Goal: Task Accomplishment & Management: Use online tool/utility

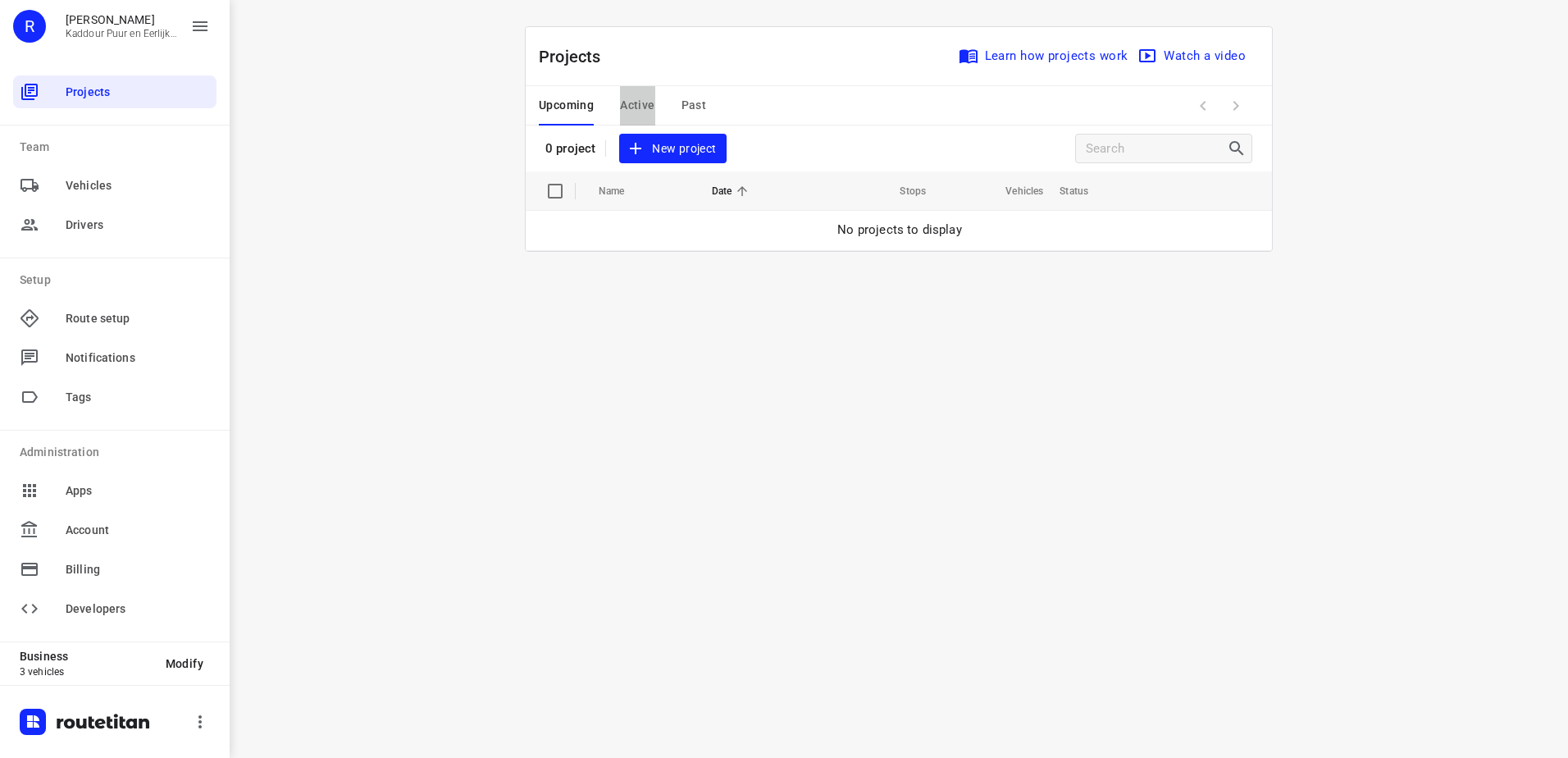
click at [650, 106] on span "Active" at bounding box center [637, 105] width 35 height 21
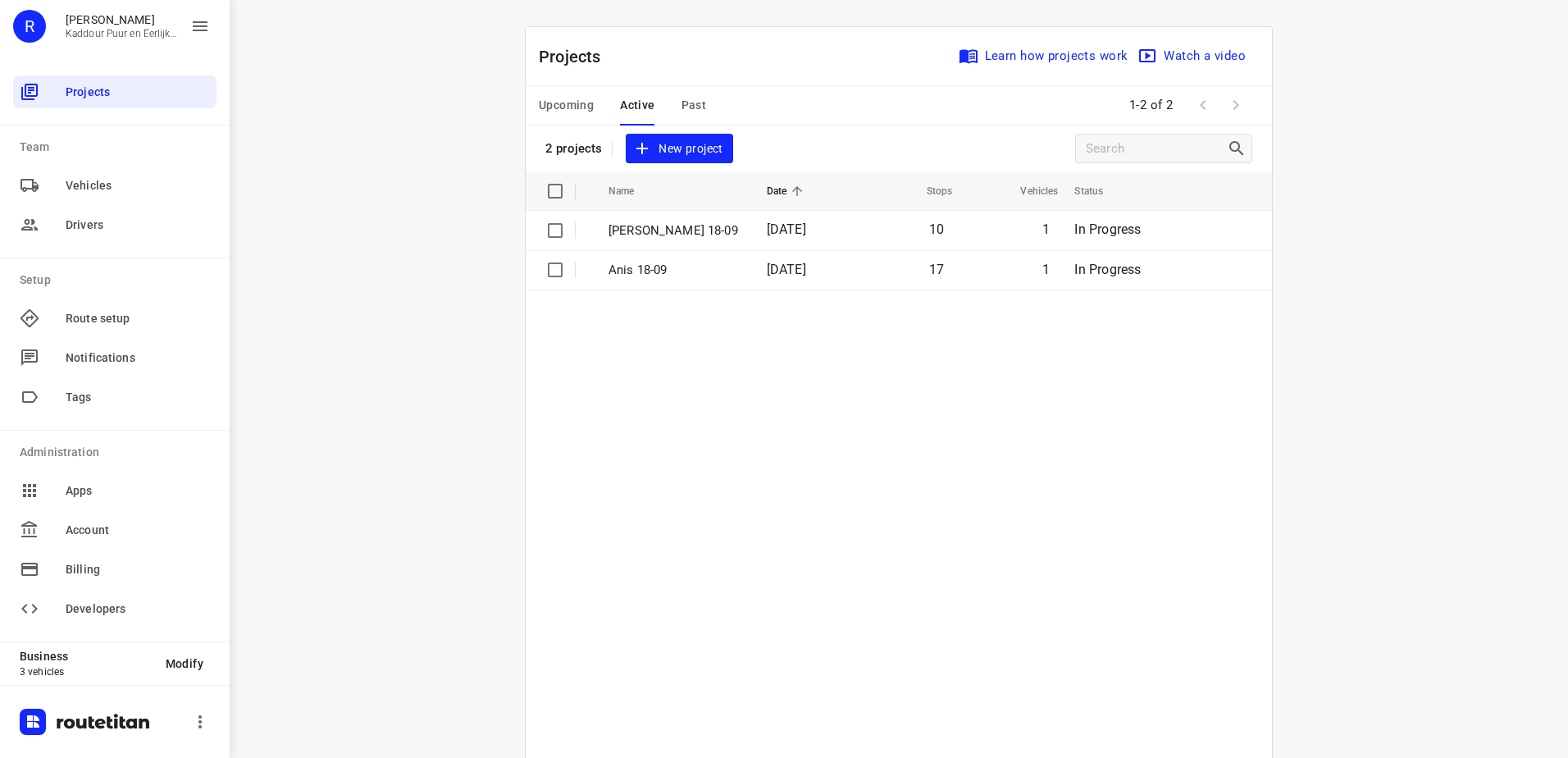
click at [657, 240] on td "[PERSON_NAME] 18-09" at bounding box center [672, 230] width 161 height 39
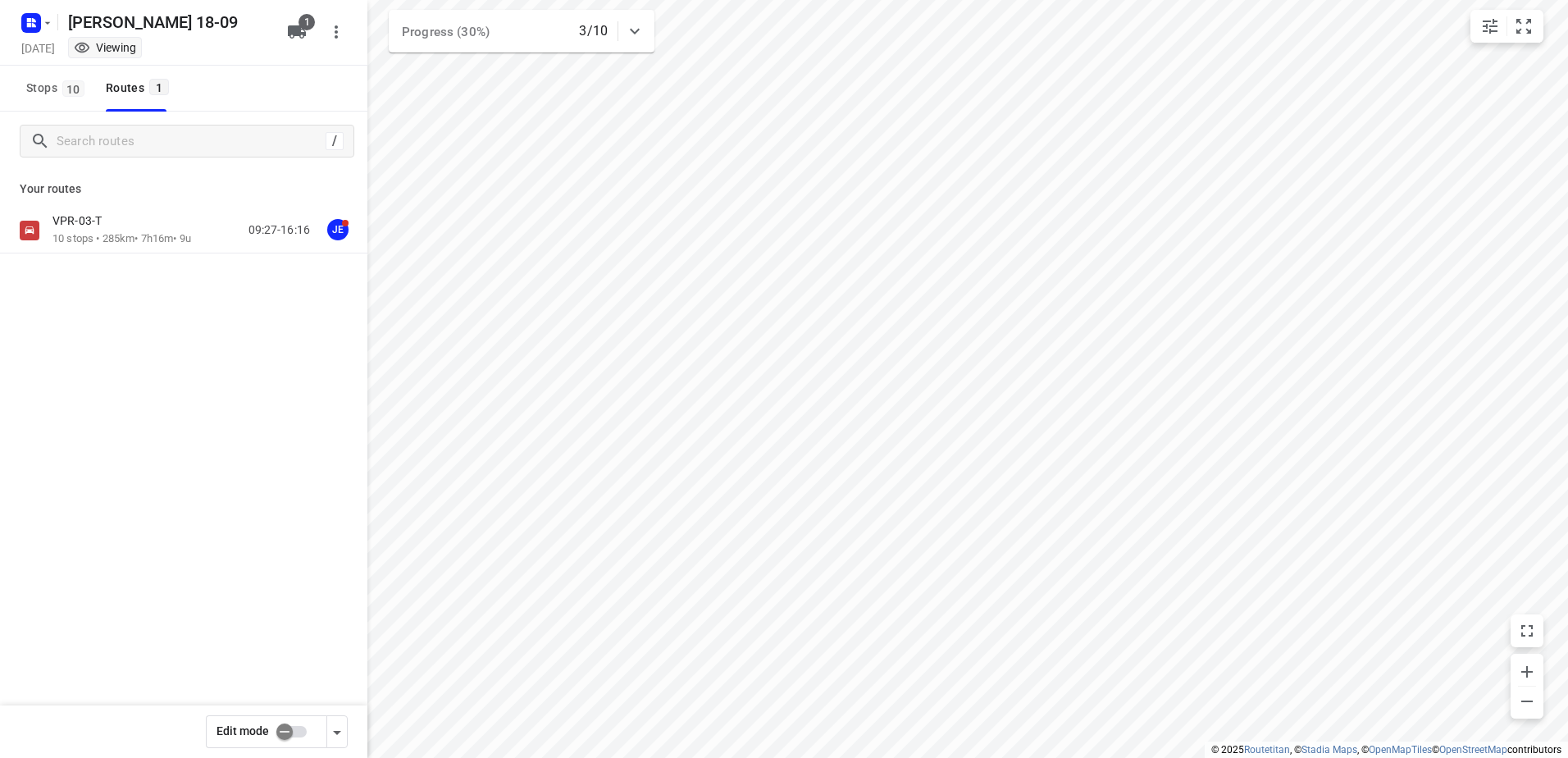
click at [144, 251] on div "VPR-03-T 10 stops • 285km • 7h16m • 9u 09:27-16:16 JE" at bounding box center [184, 231] width 367 height 46
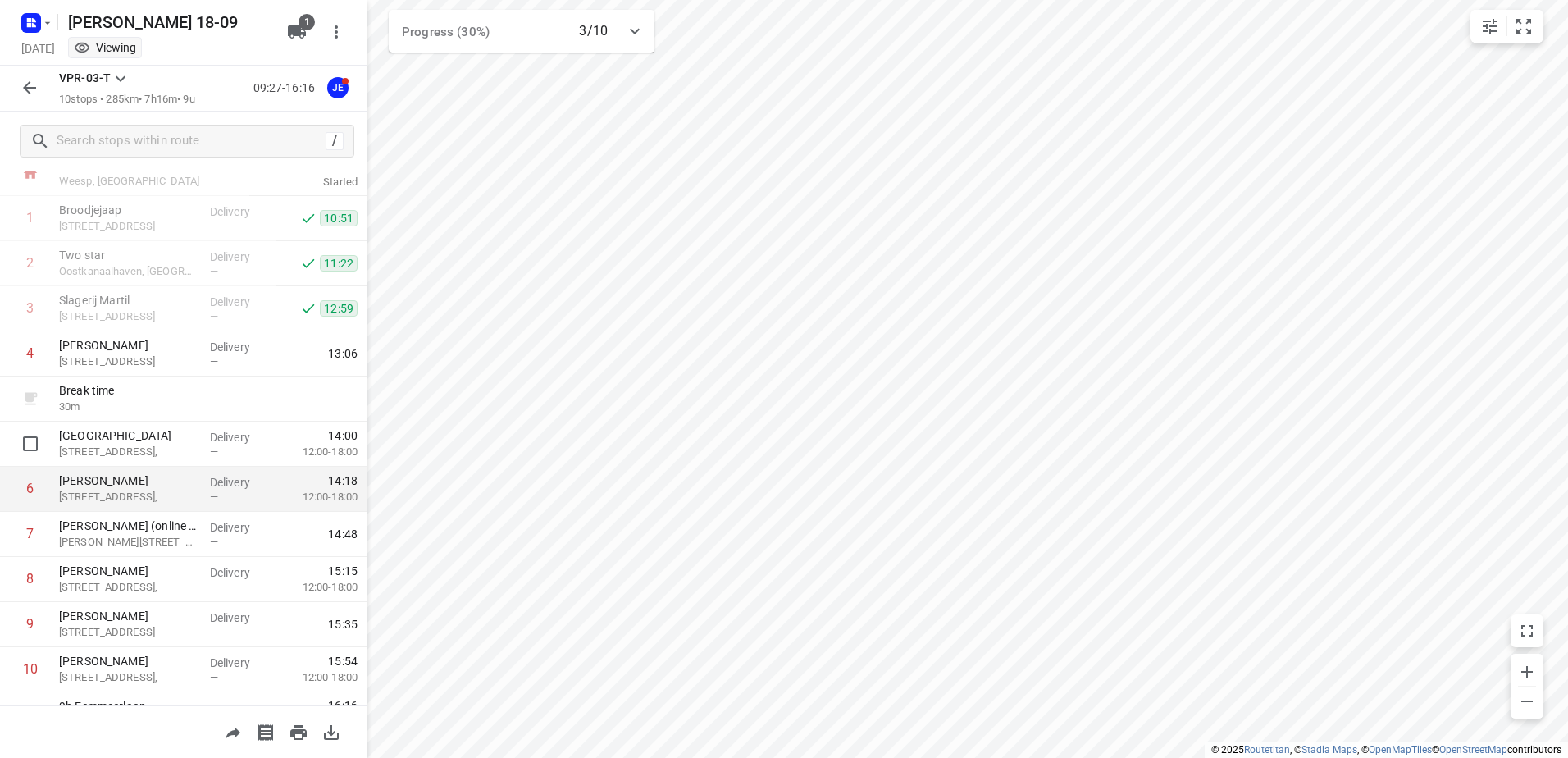
scroll to position [88, 0]
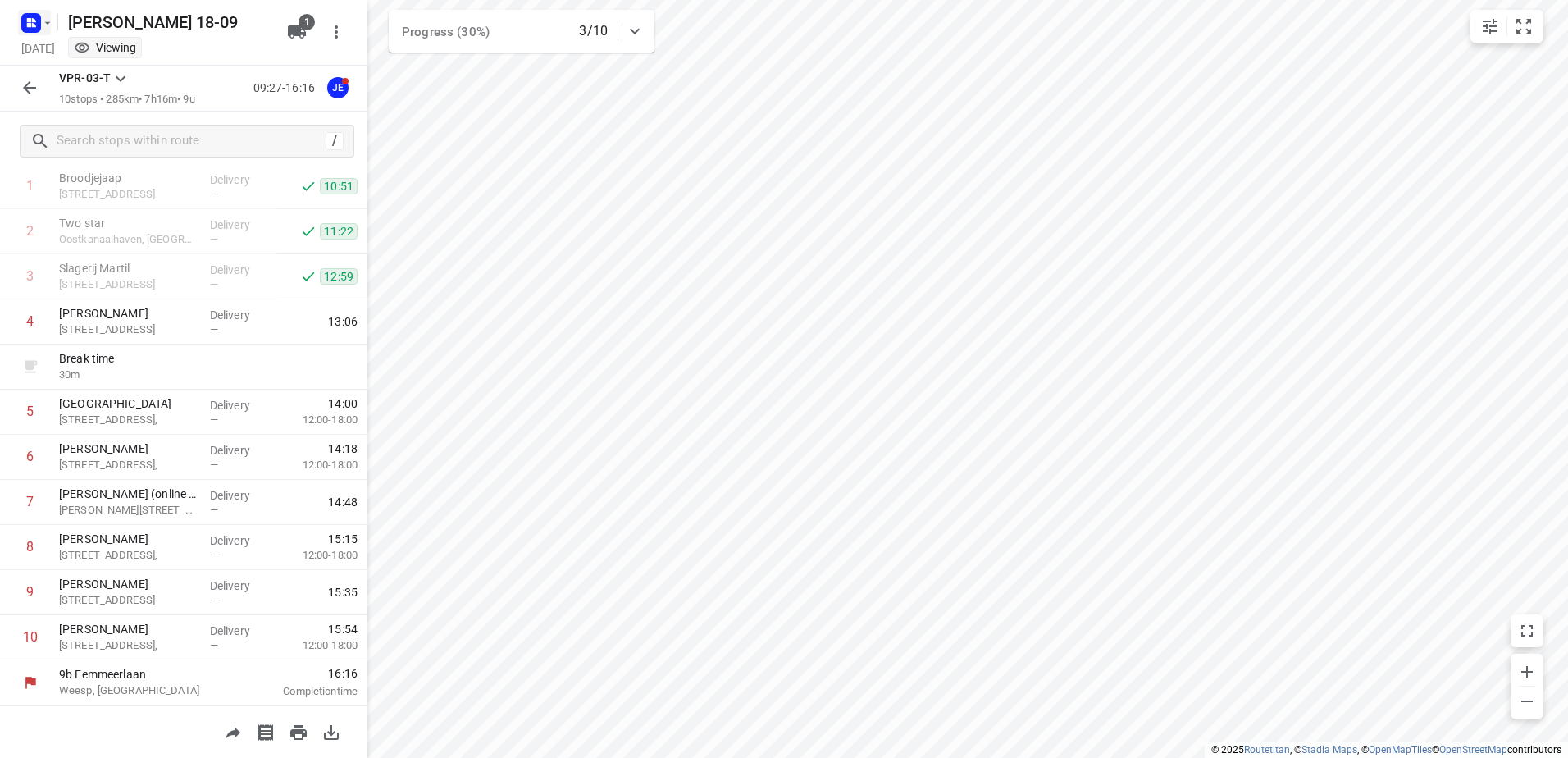
click at [33, 16] on rect "button" at bounding box center [31, 23] width 20 height 20
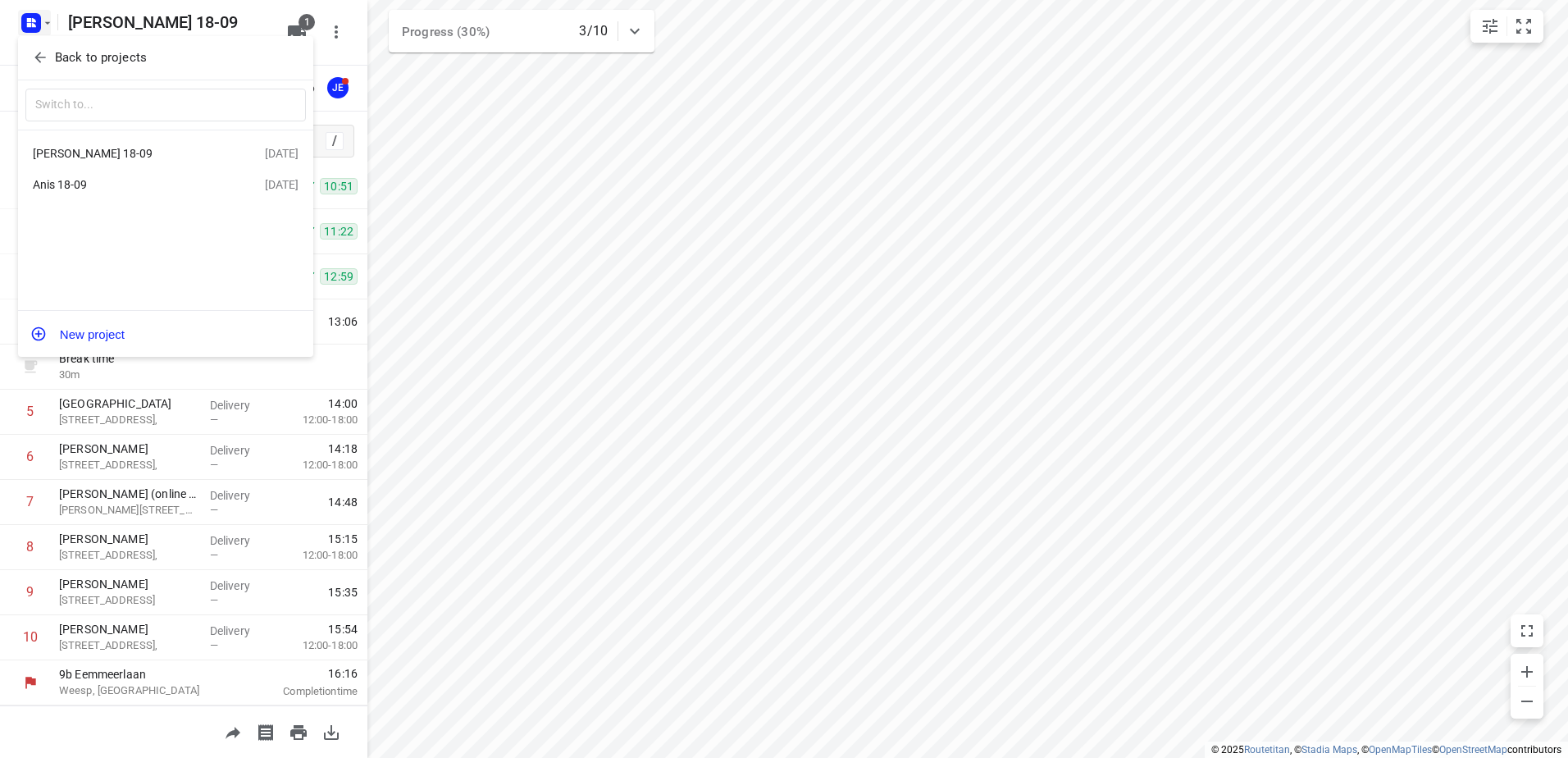
click at [122, 184] on div "Anis 18-09" at bounding box center [127, 185] width 189 height 13
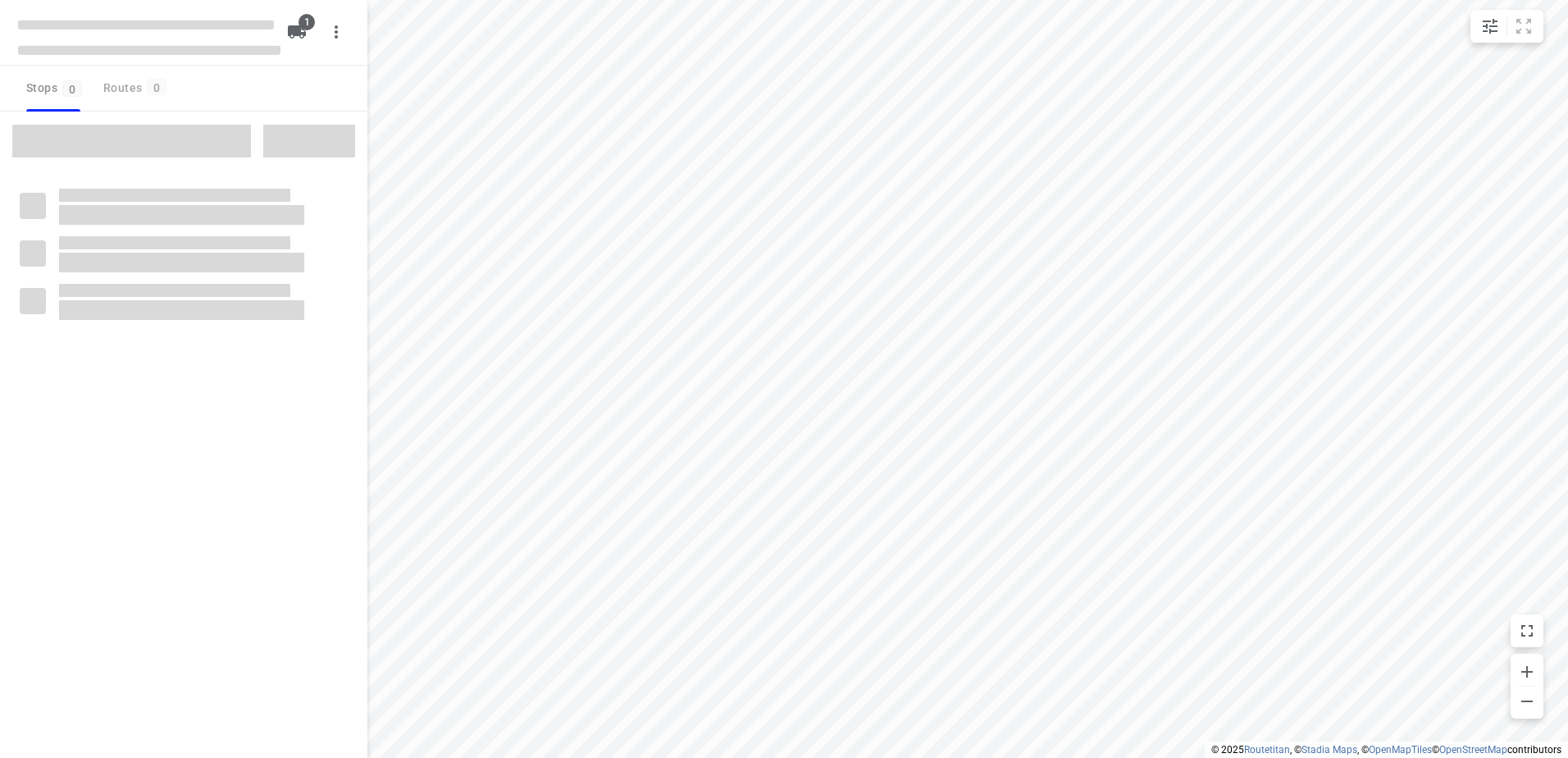
type input "distance"
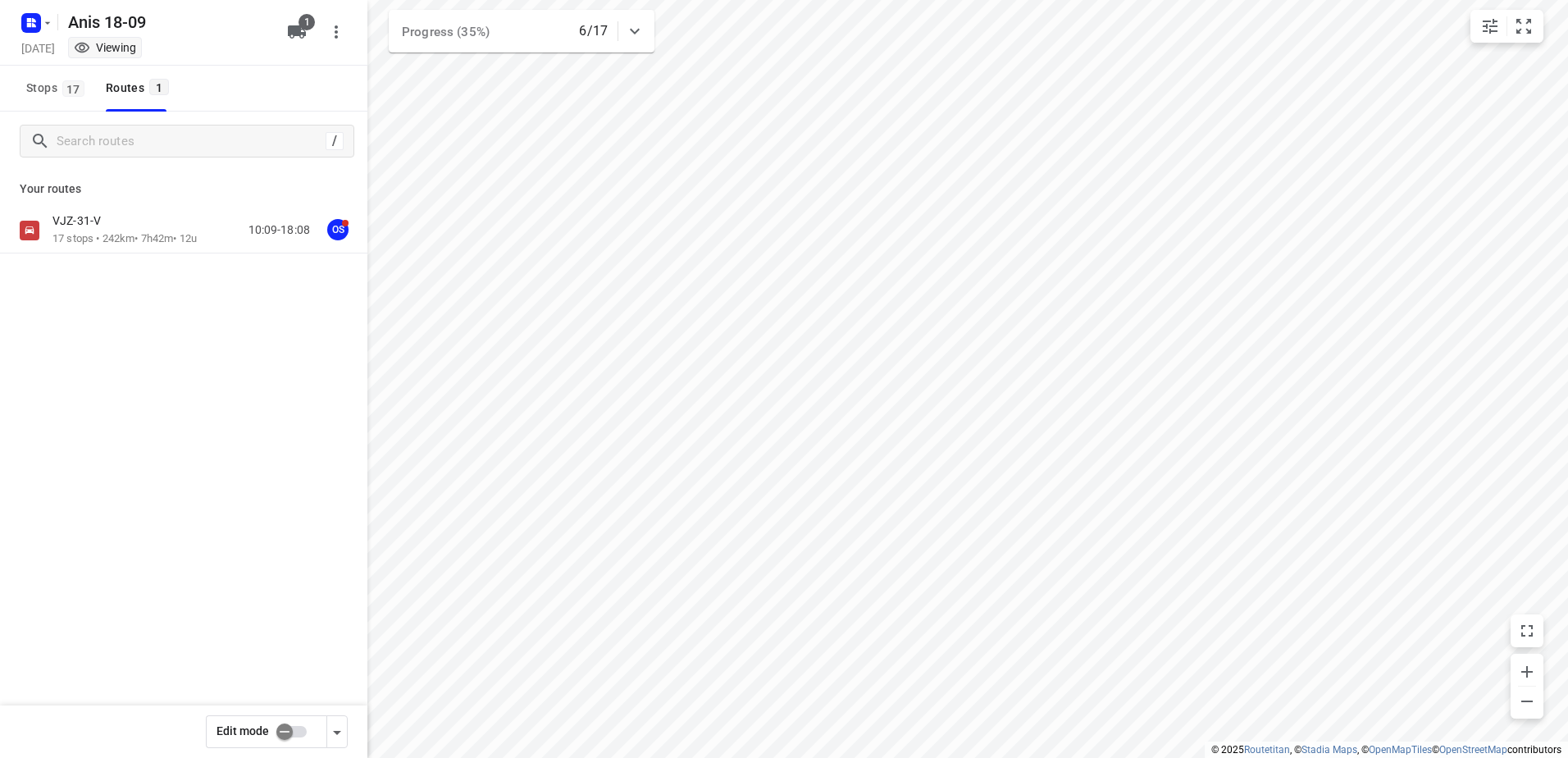
click at [122, 221] on div "VJZ-31-V" at bounding box center [125, 222] width 144 height 18
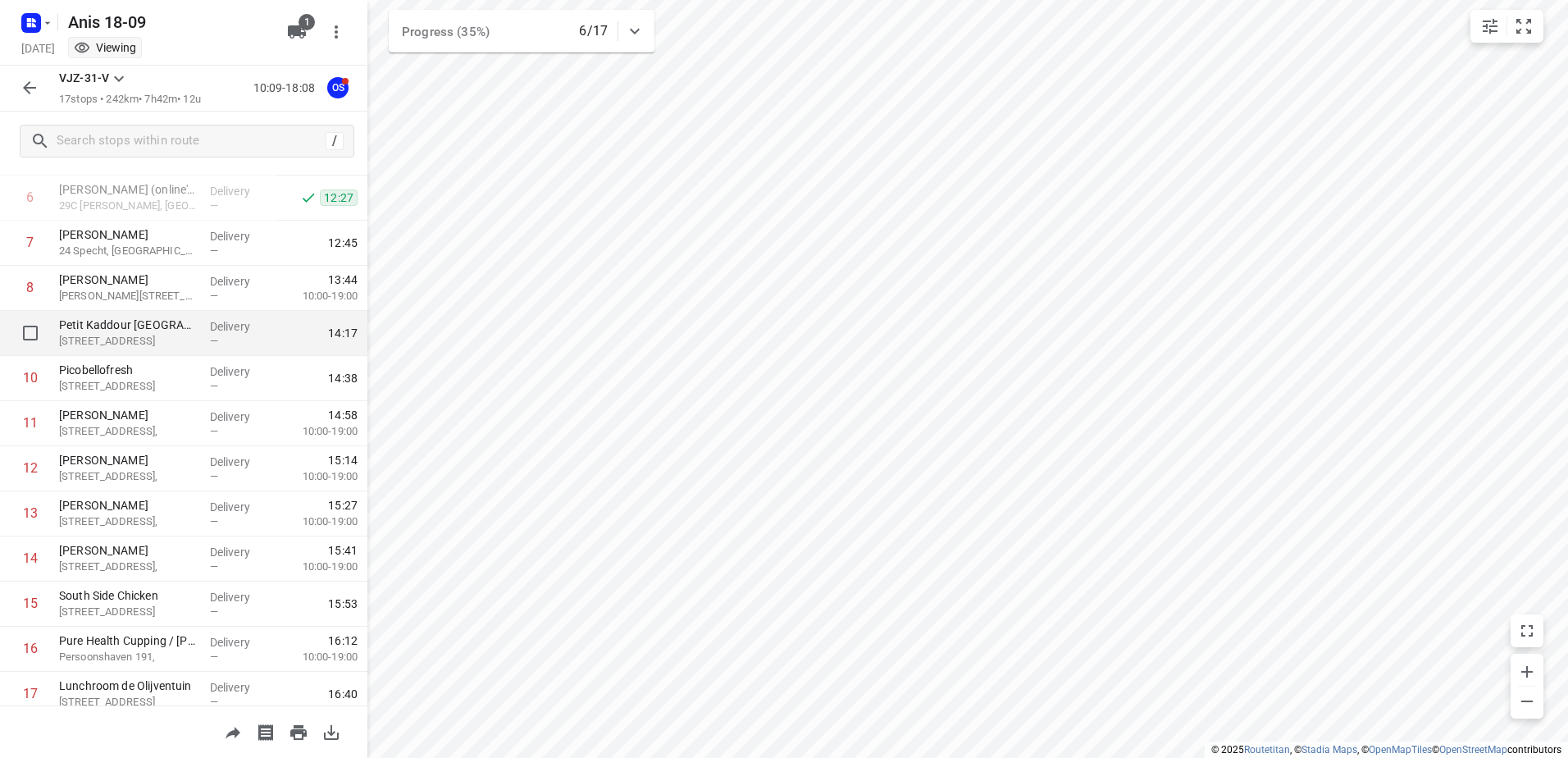
scroll to position [277, 0]
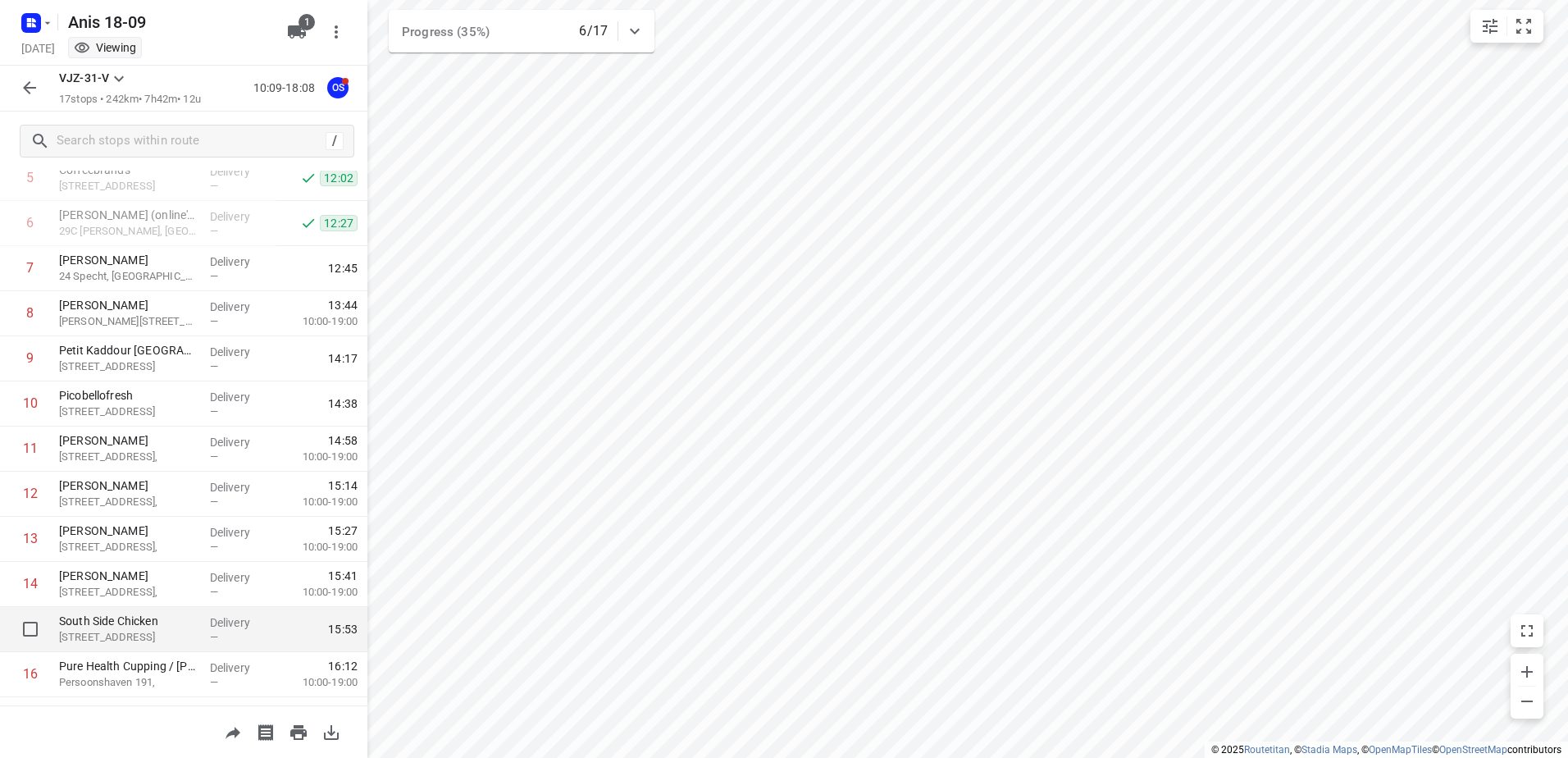
click at [192, 636] on div "South Side Chicken [STREET_ADDRESS]" at bounding box center [127, 630] width 151 height 45
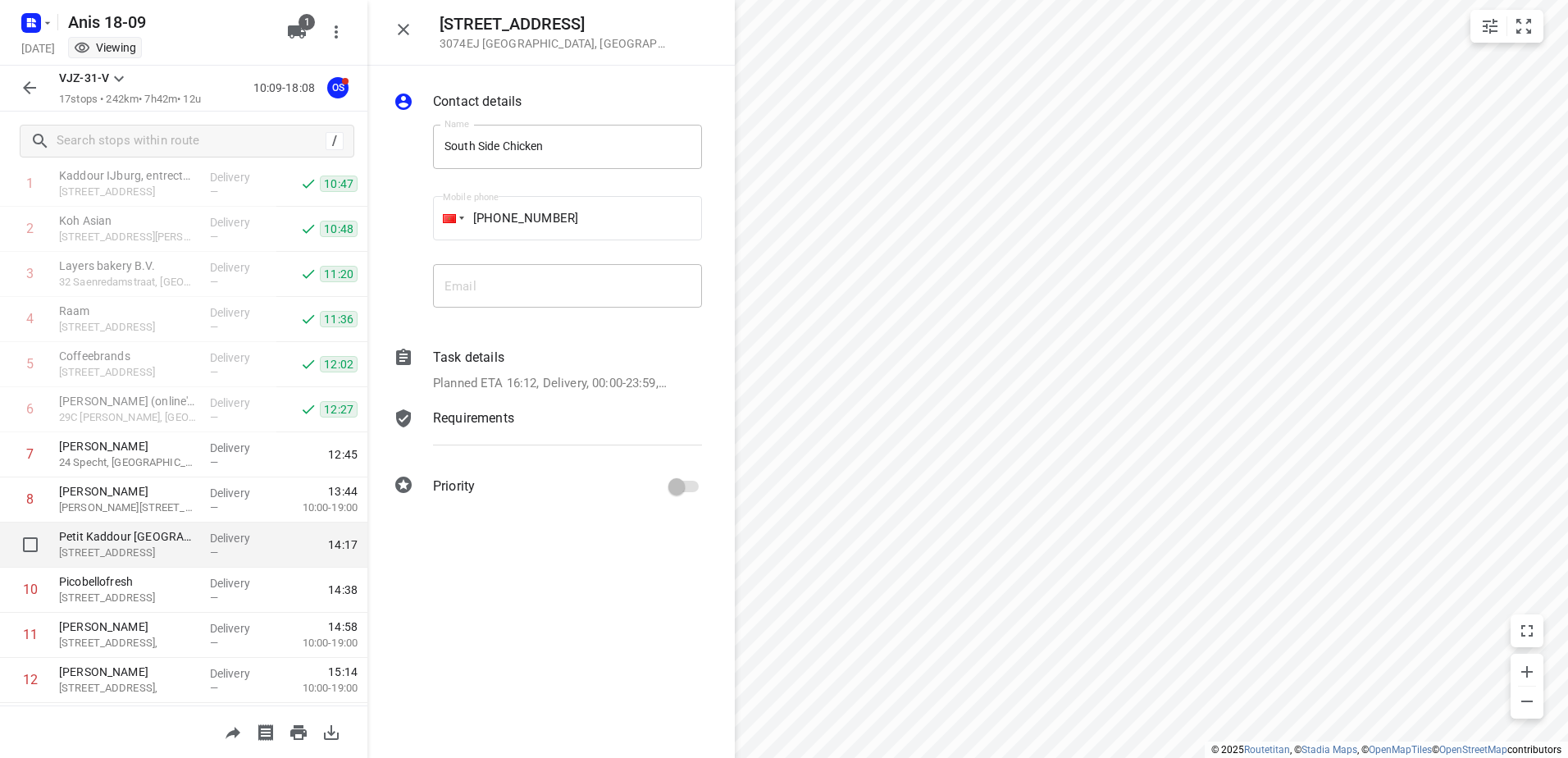
scroll to position [0, 0]
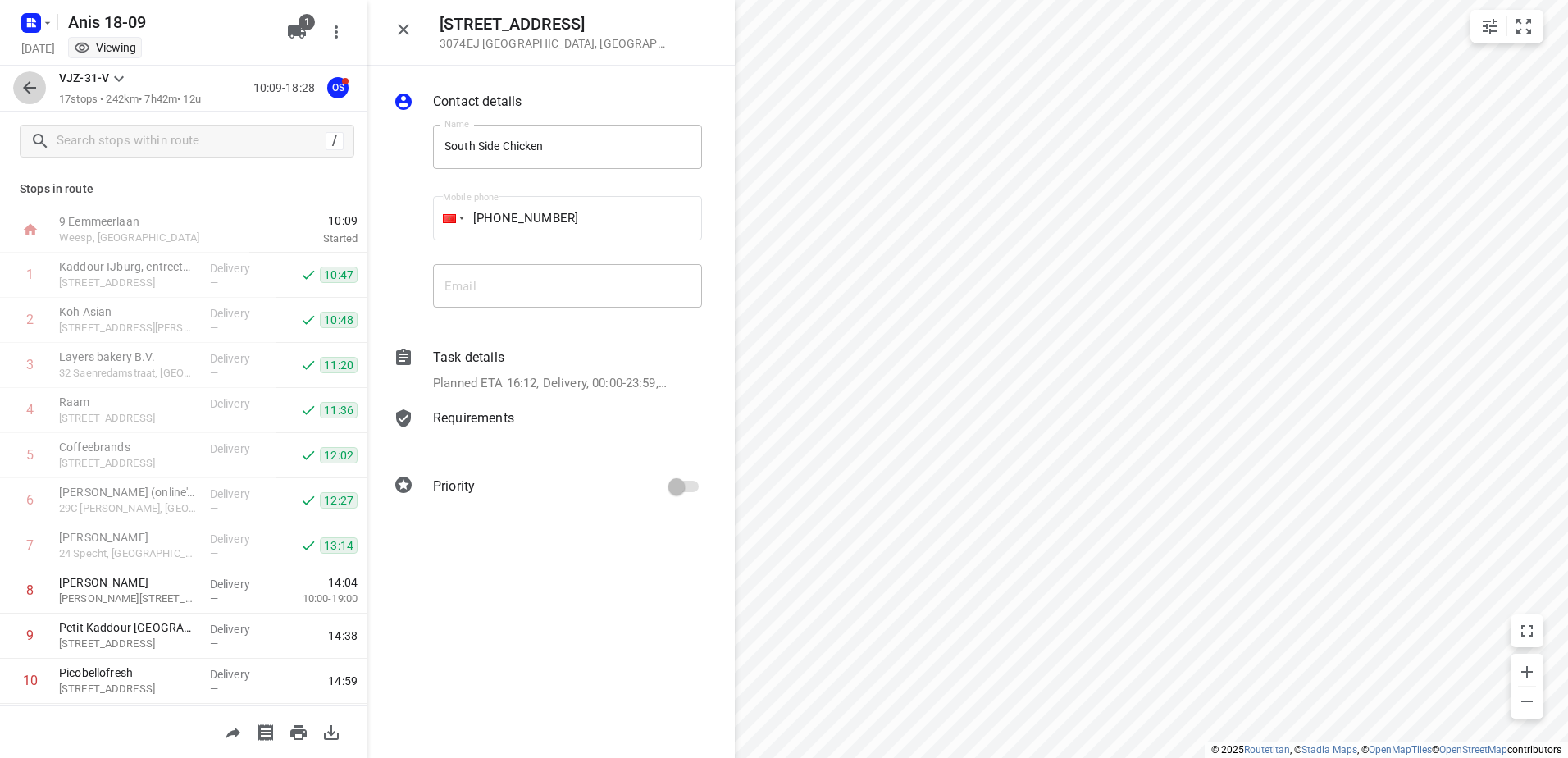
click at [38, 93] on icon "button" at bounding box center [29, 87] width 20 height 20
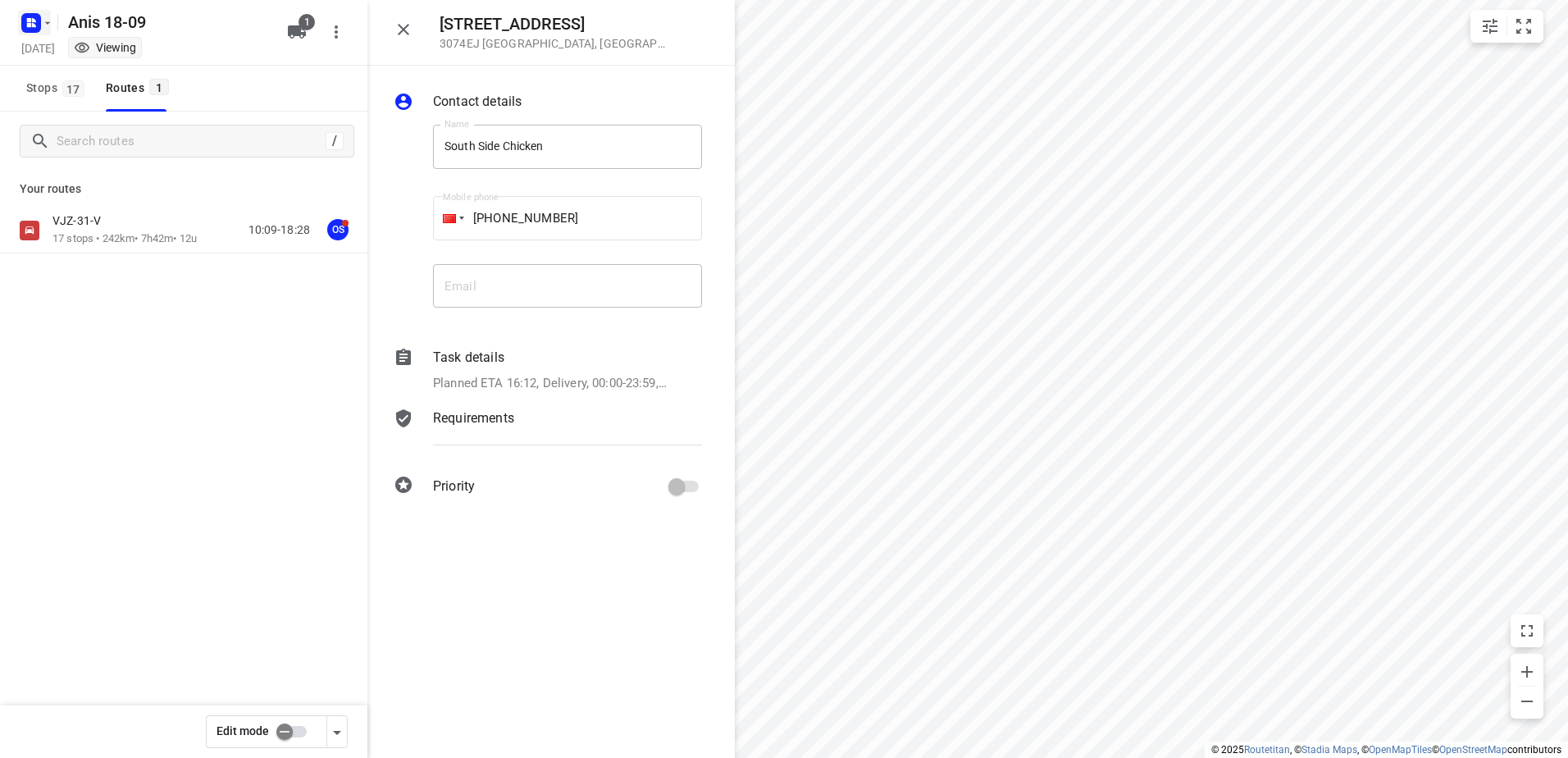
click at [35, 26] on icon "button" at bounding box center [34, 25] width 4 height 4
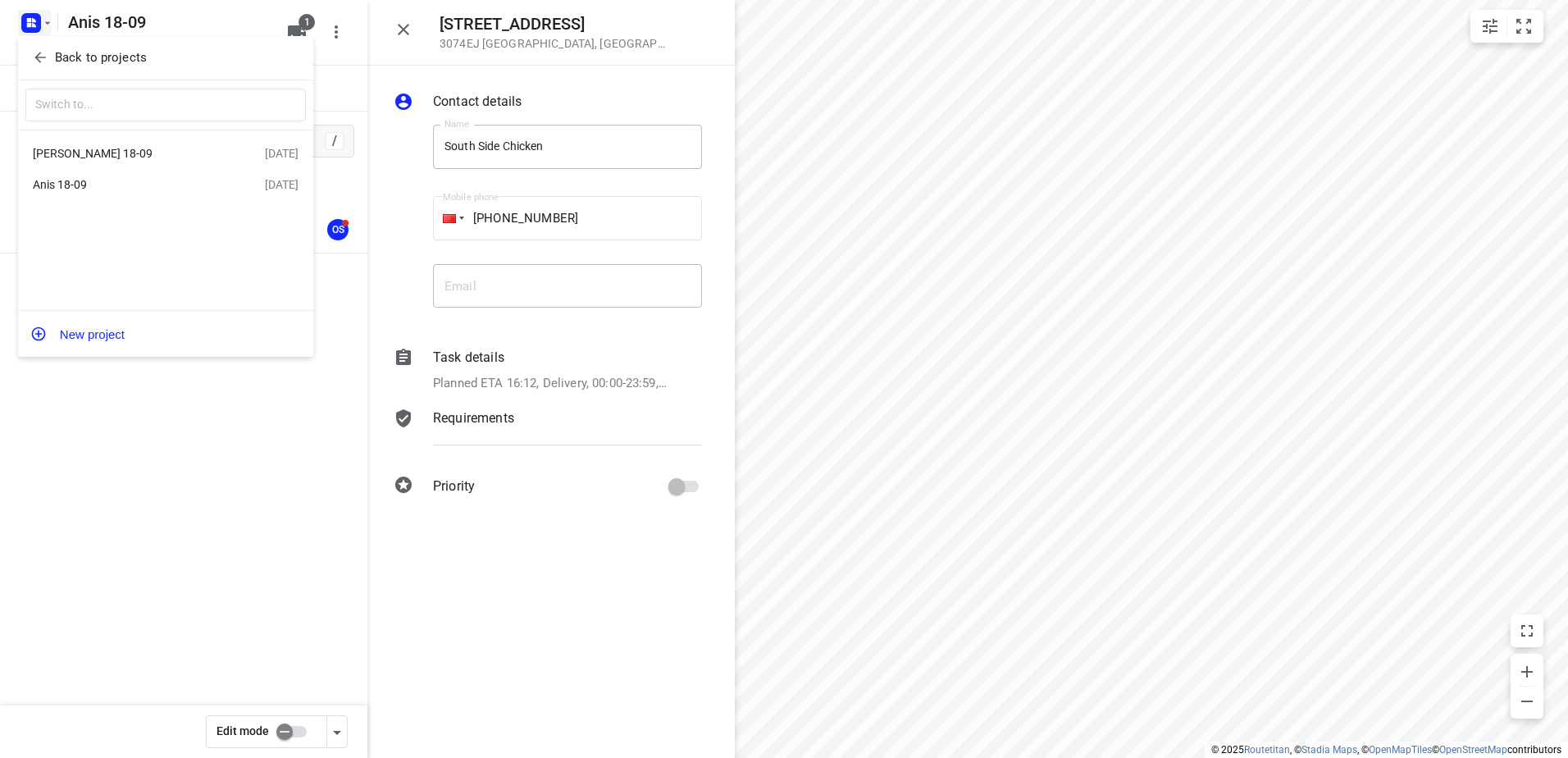
click at [141, 173] on div "Anis 18-09 [DATE]" at bounding box center [165, 185] width 295 height 32
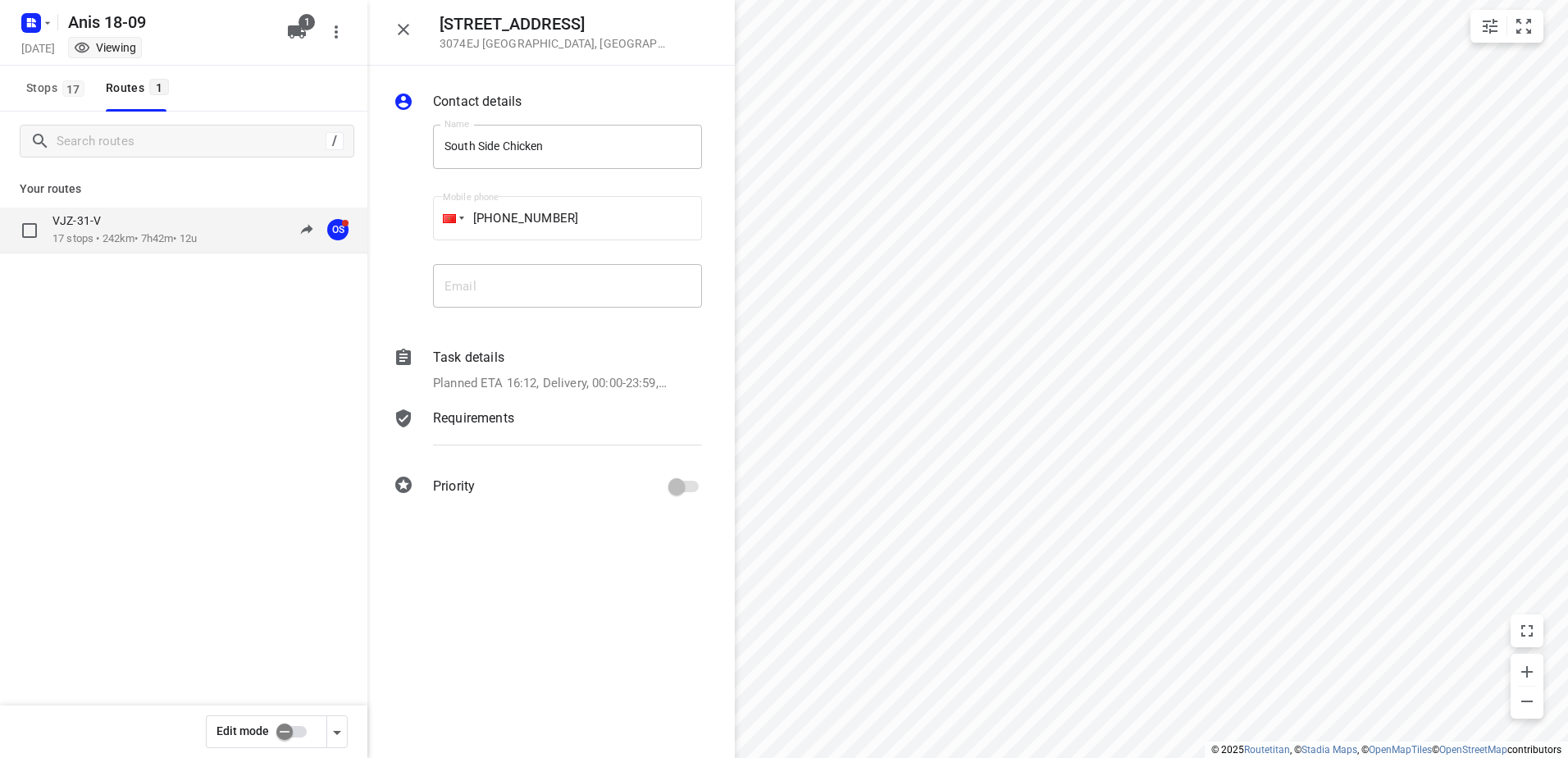
click at [128, 233] on p "17 stops • 242km • 7h42m • 12u" at bounding box center [125, 238] width 144 height 15
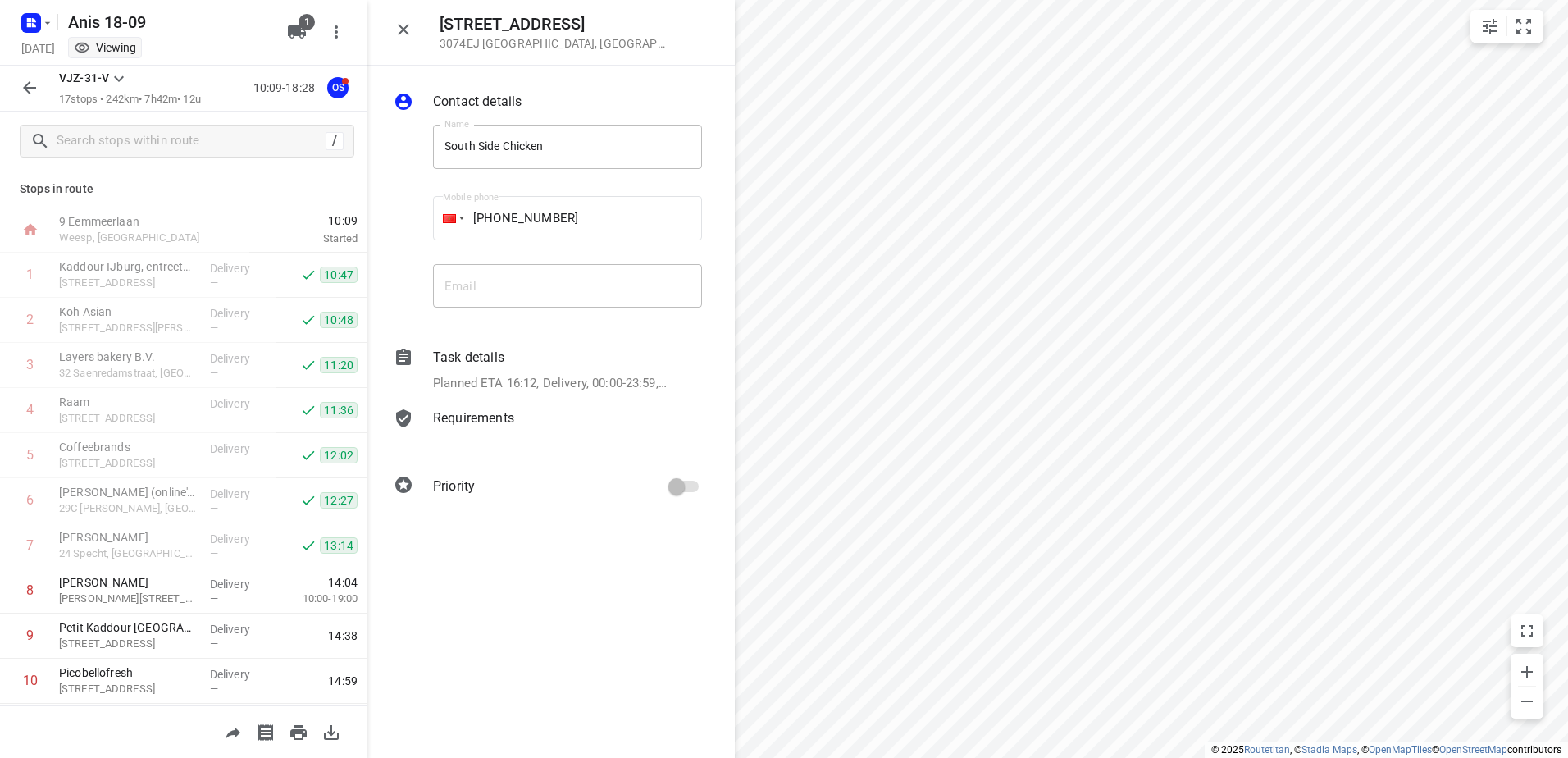
click at [36, 87] on icon "button" at bounding box center [29, 87] width 20 height 20
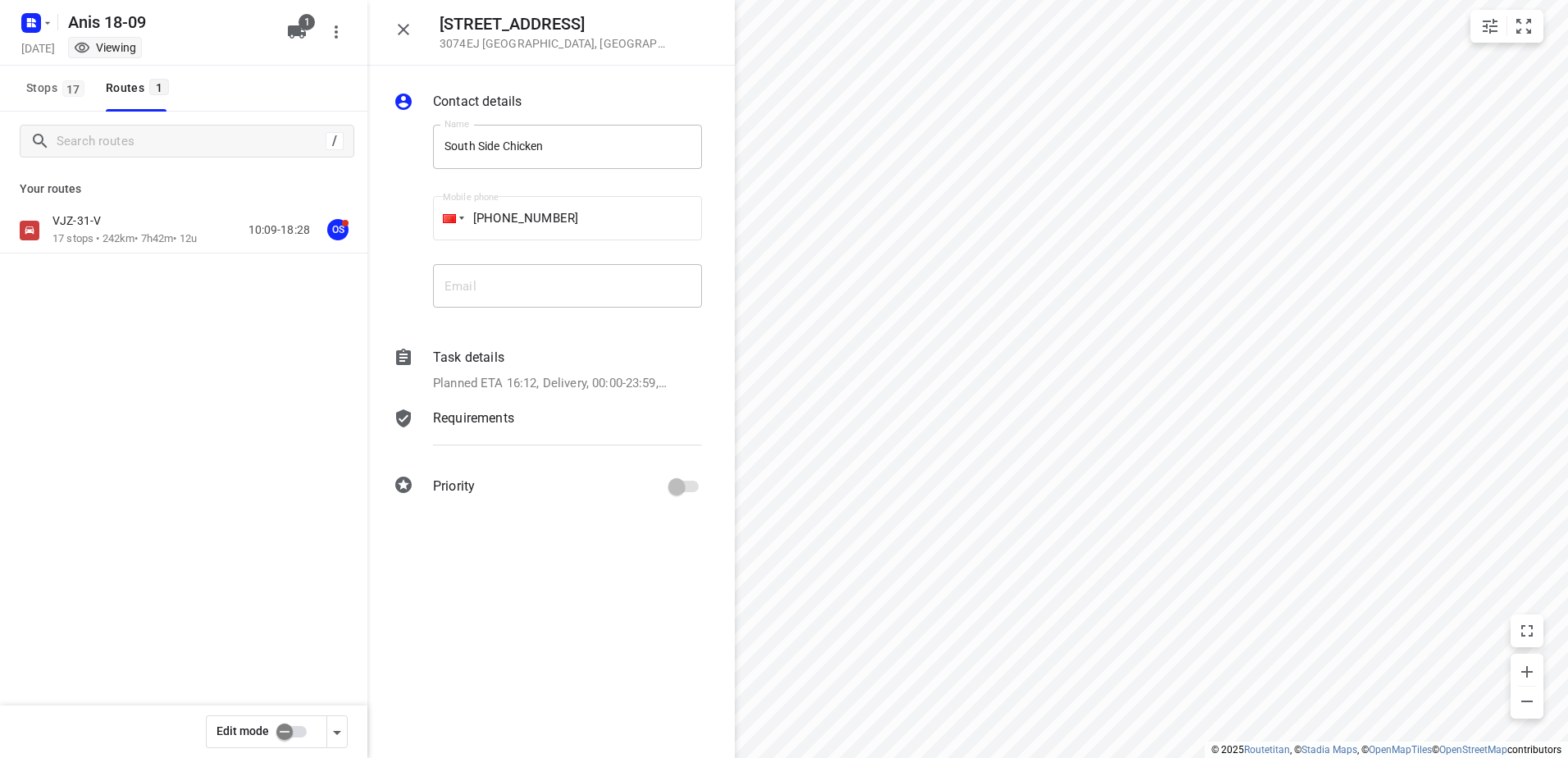
click at [283, 726] on input "checkbox" at bounding box center [284, 731] width 94 height 31
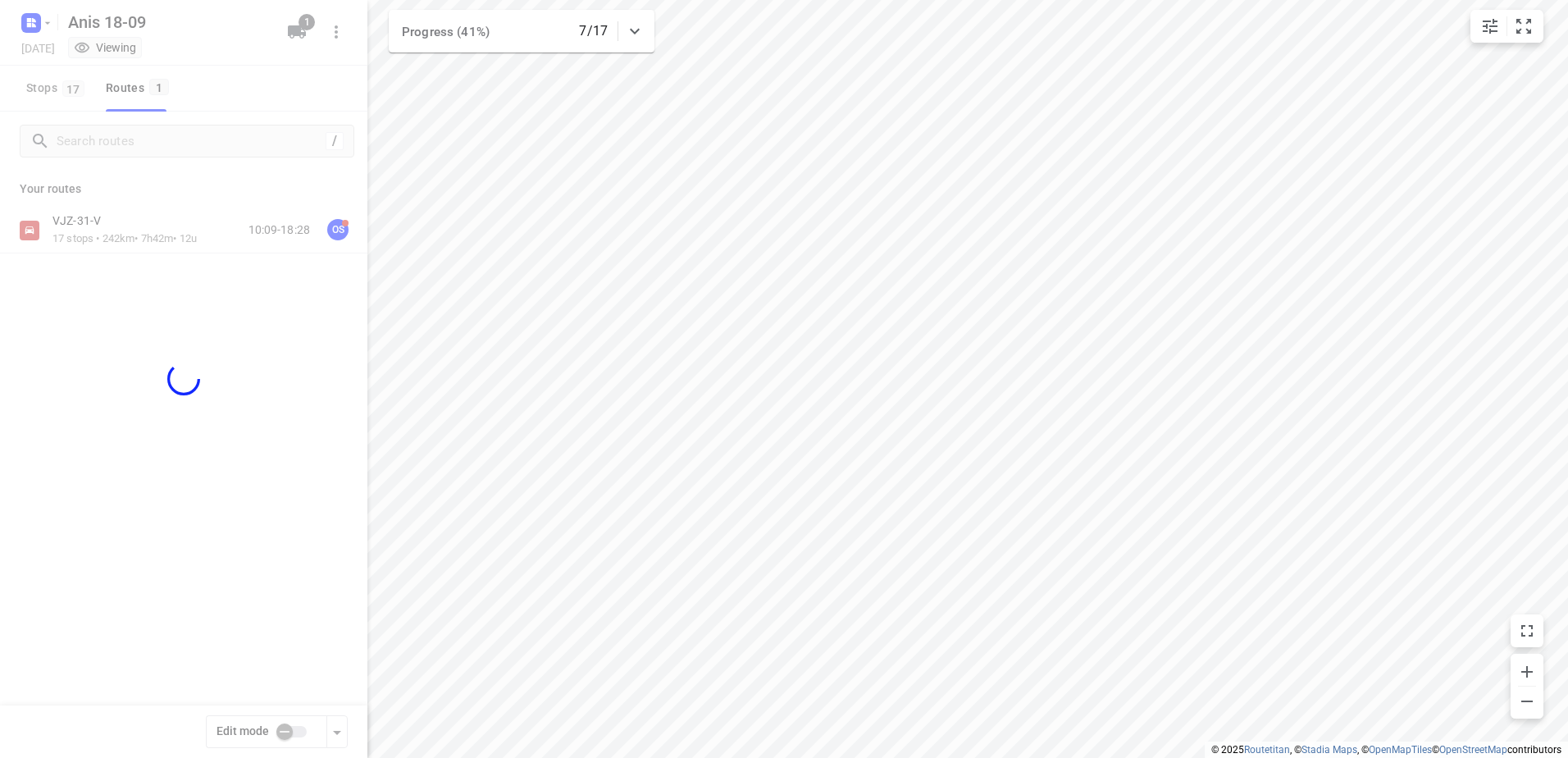
checkbox input "true"
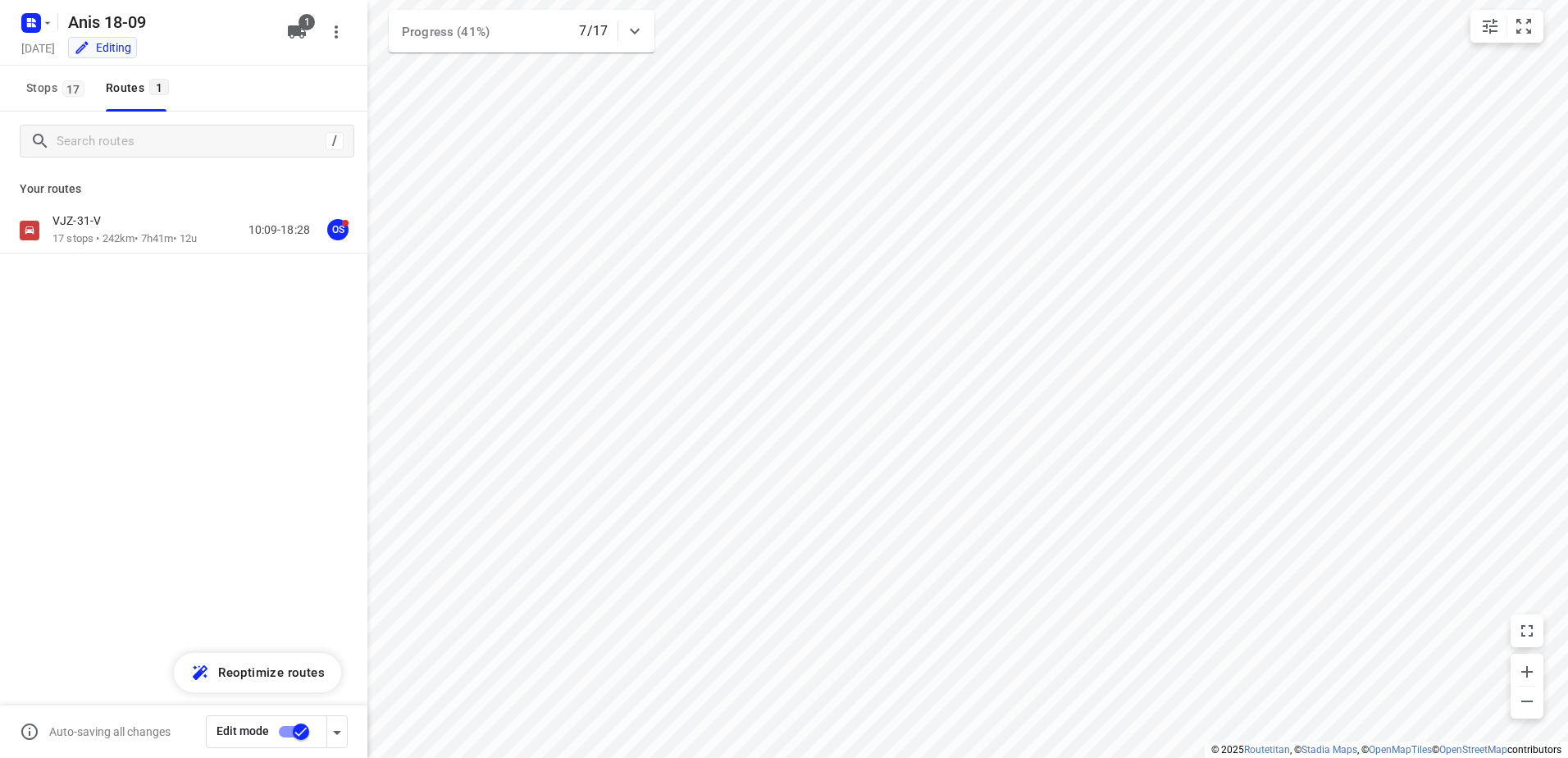
click at [136, 225] on div at bounding box center [184, 379] width 367 height 758
click at [136, 225] on div "VJZ-31-V" at bounding box center [125, 222] width 144 height 18
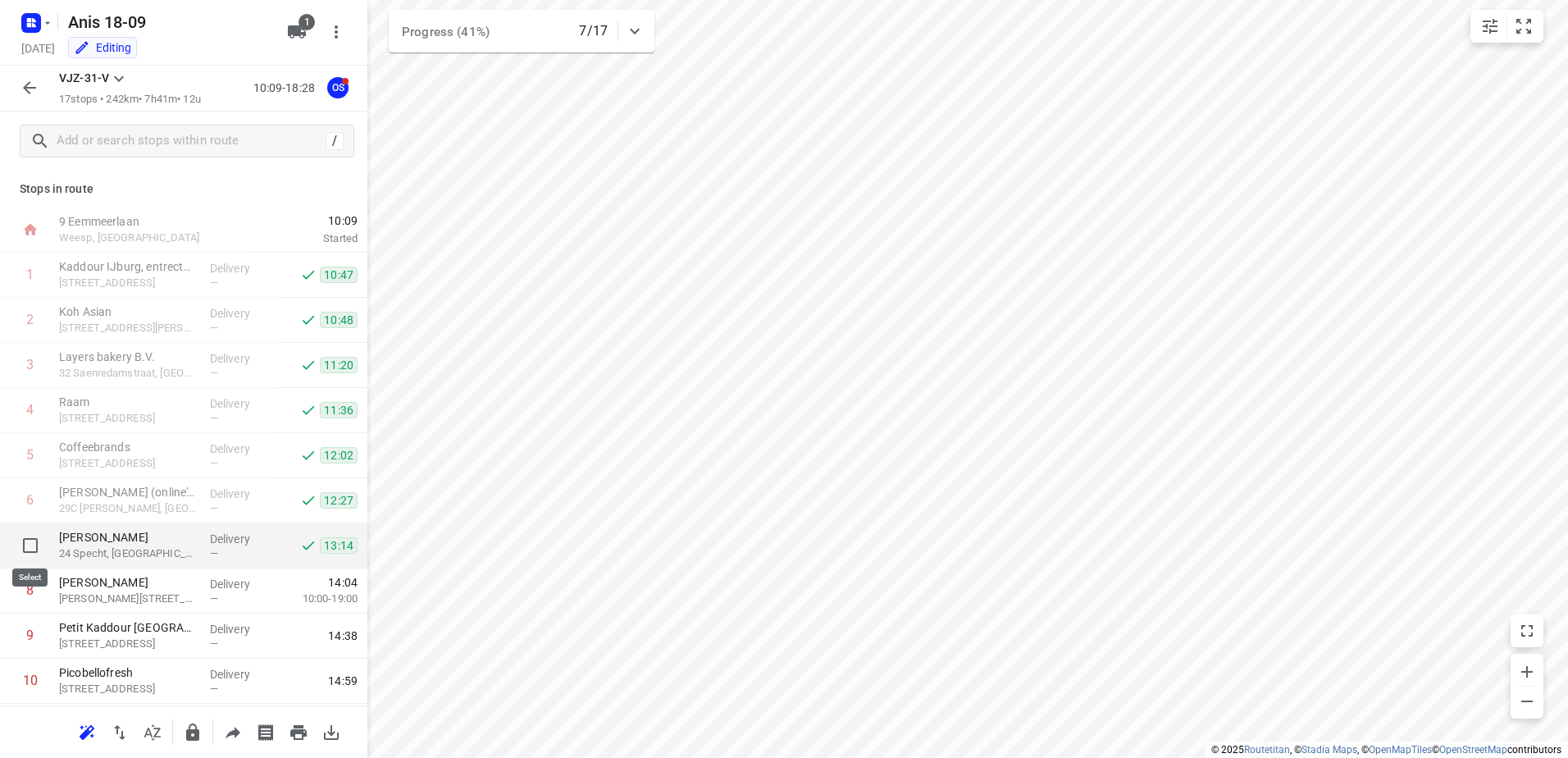
scroll to position [359, 0]
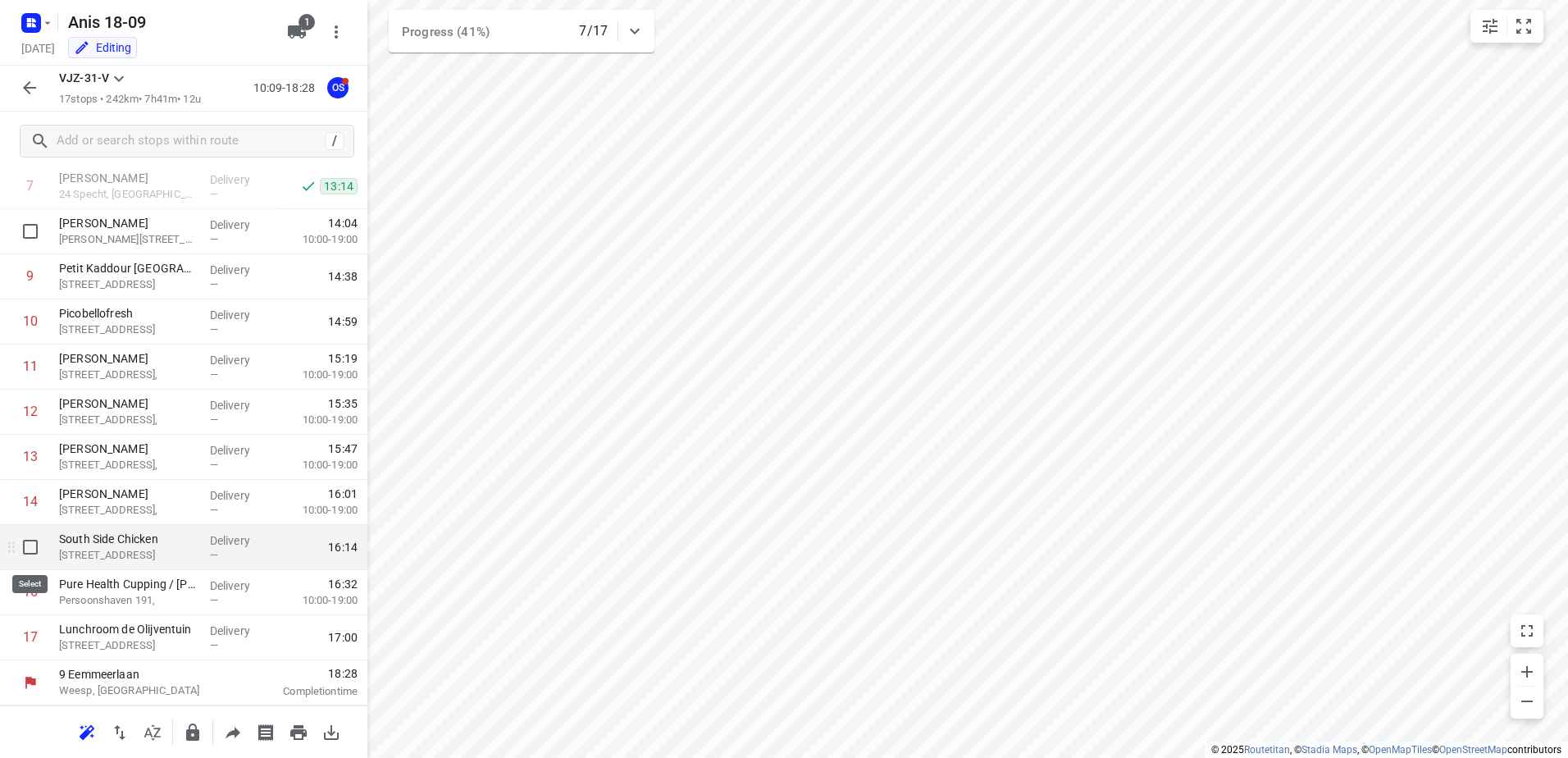
click at [20, 553] on input "checkbox" at bounding box center [30, 547] width 33 height 33
checkbox input "true"
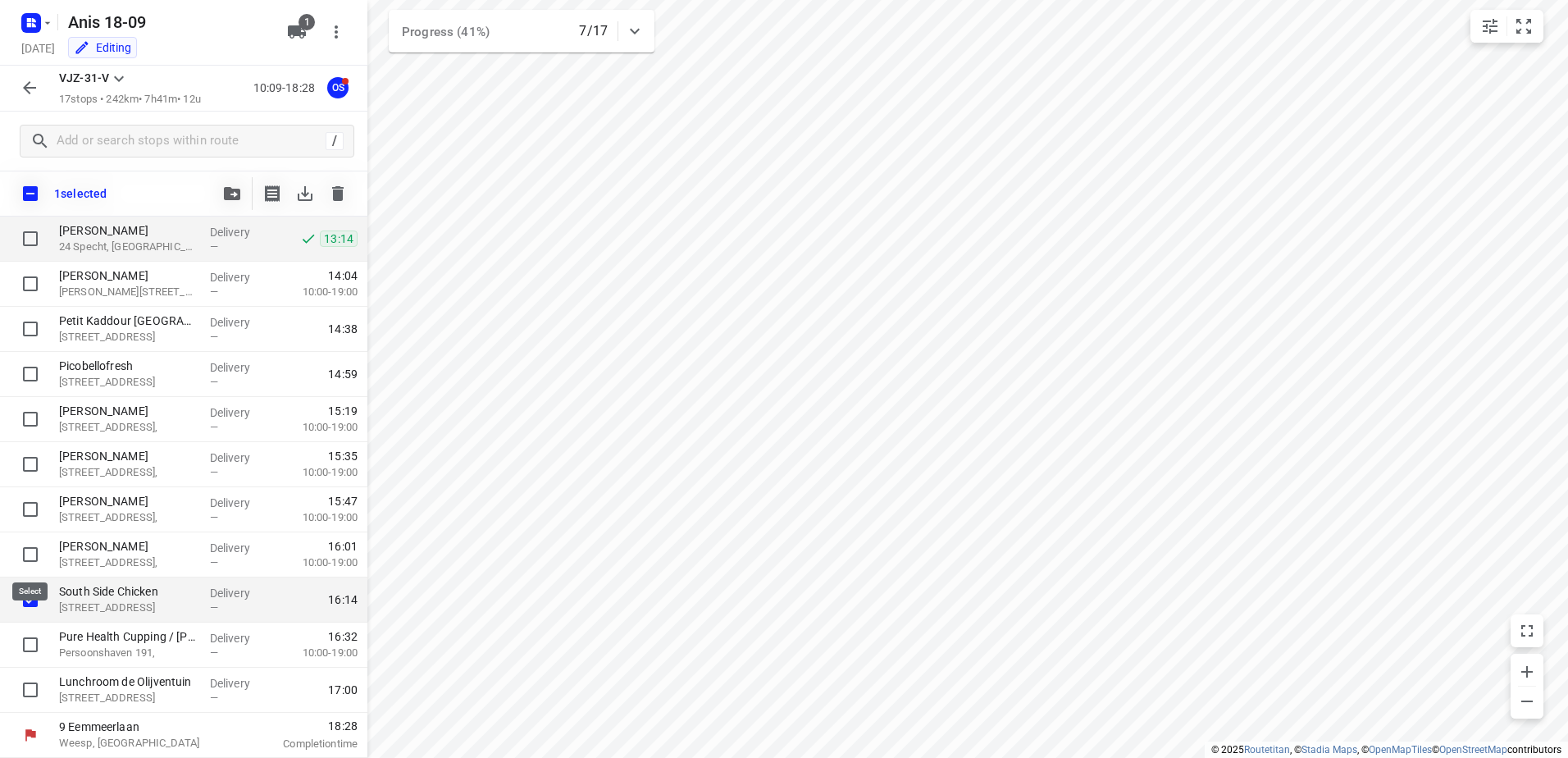
scroll to position [353, 0]
click at [346, 202] on icon "button" at bounding box center [338, 194] width 20 height 20
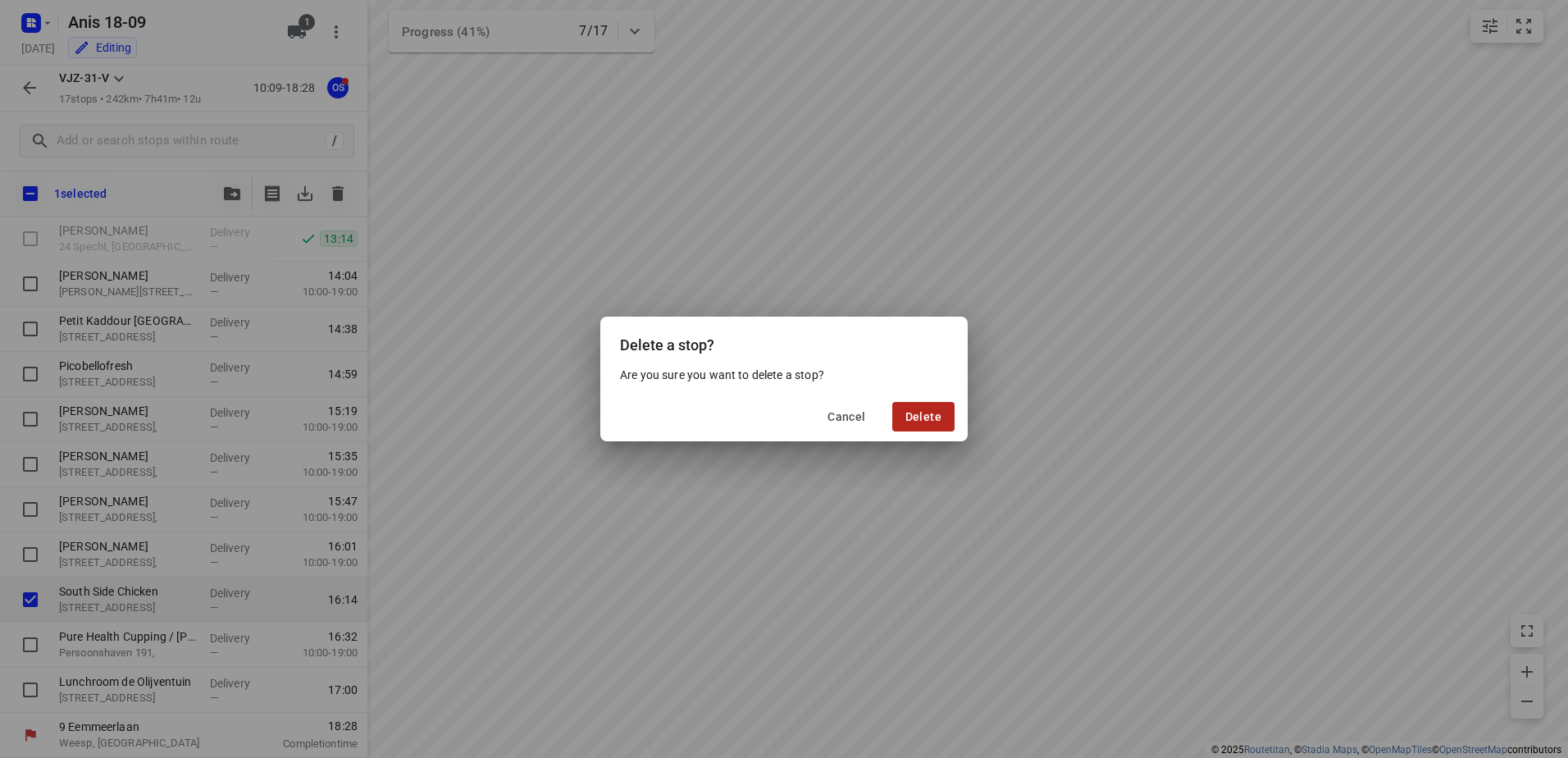
click at [937, 414] on span "Delete" at bounding box center [924, 416] width 36 height 13
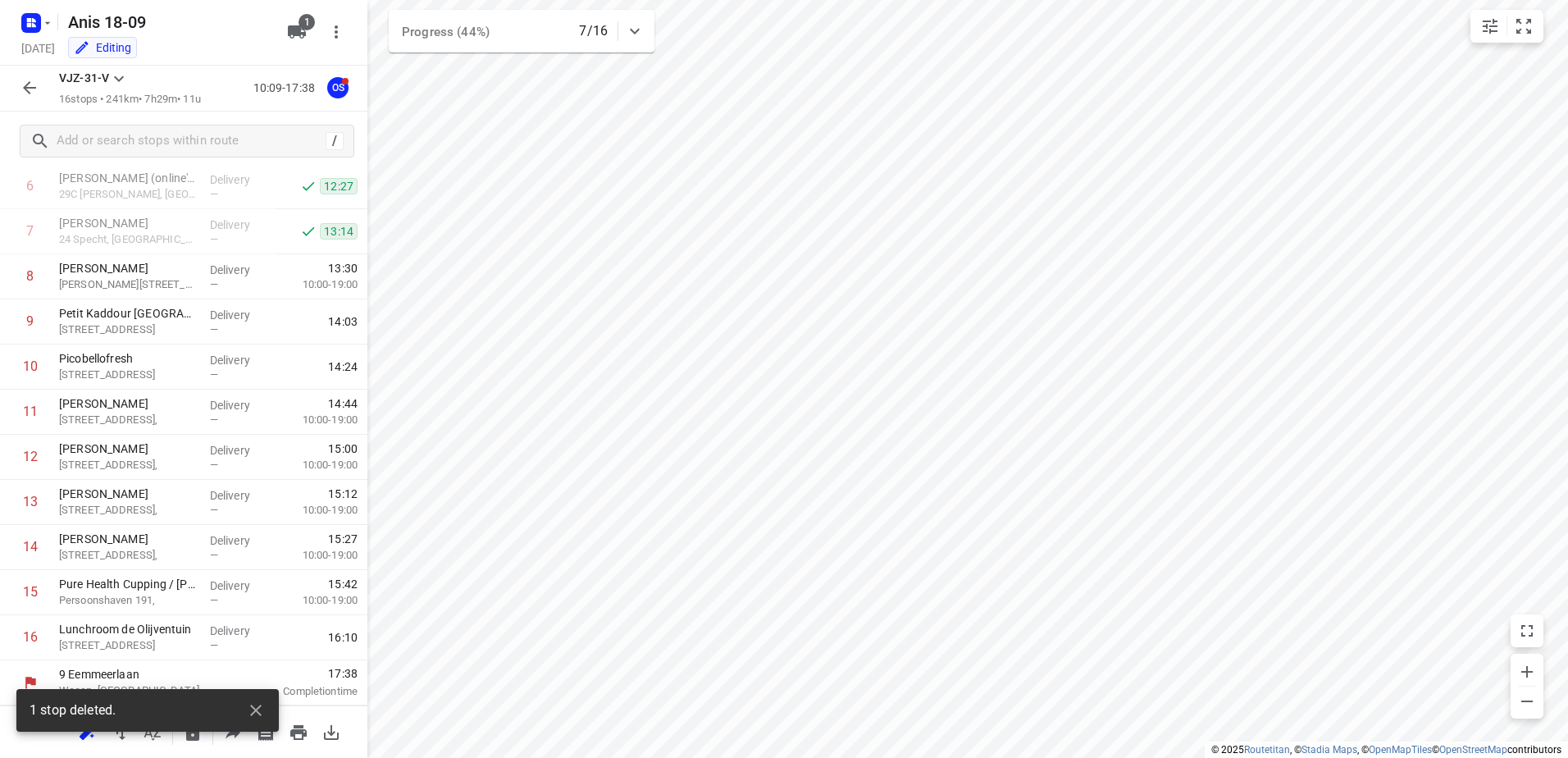
scroll to position [314, 0]
click at [26, 85] on icon "button" at bounding box center [29, 87] width 20 height 20
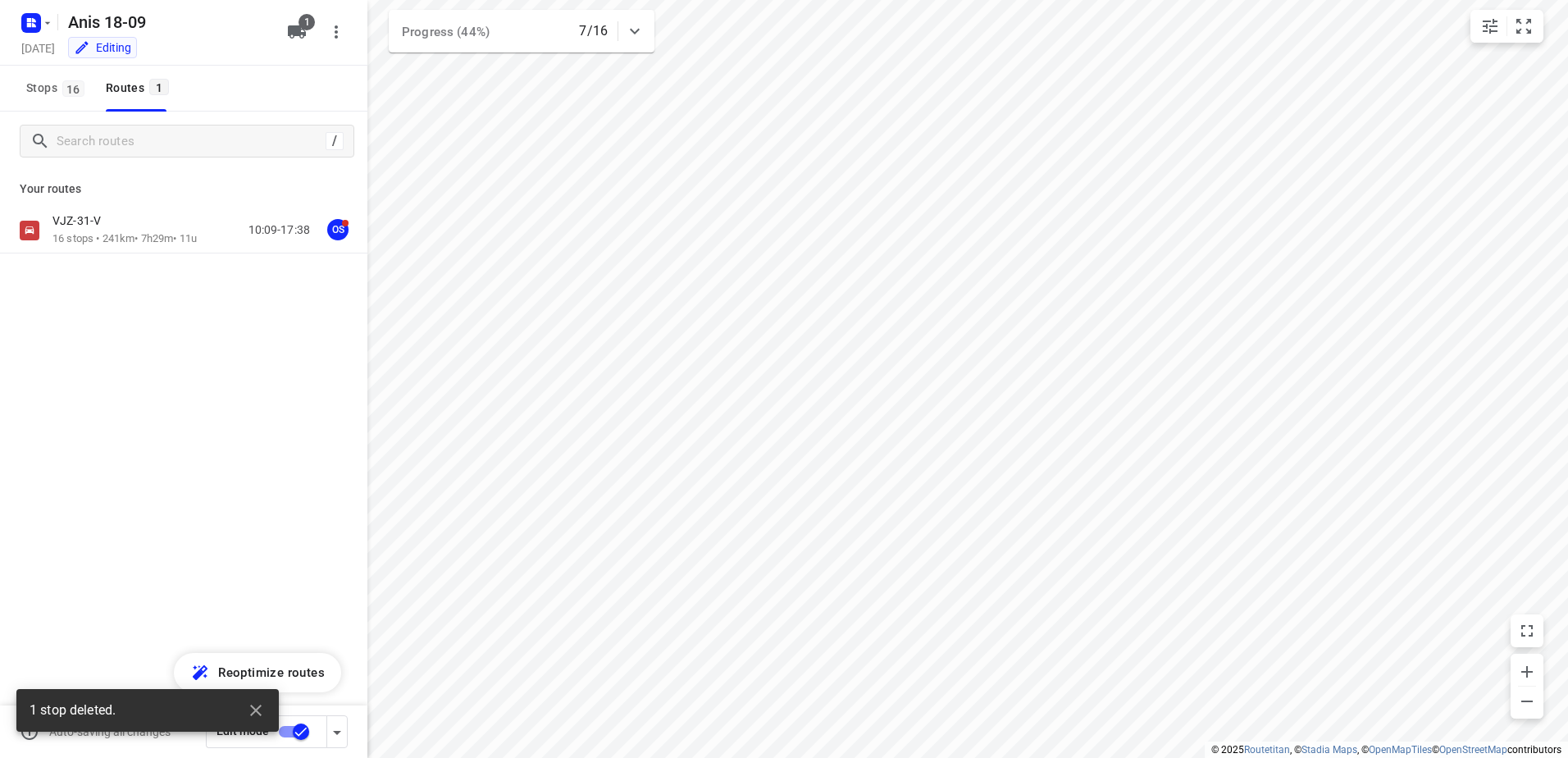
click at [299, 729] on input "checkbox" at bounding box center [300, 731] width 94 height 31
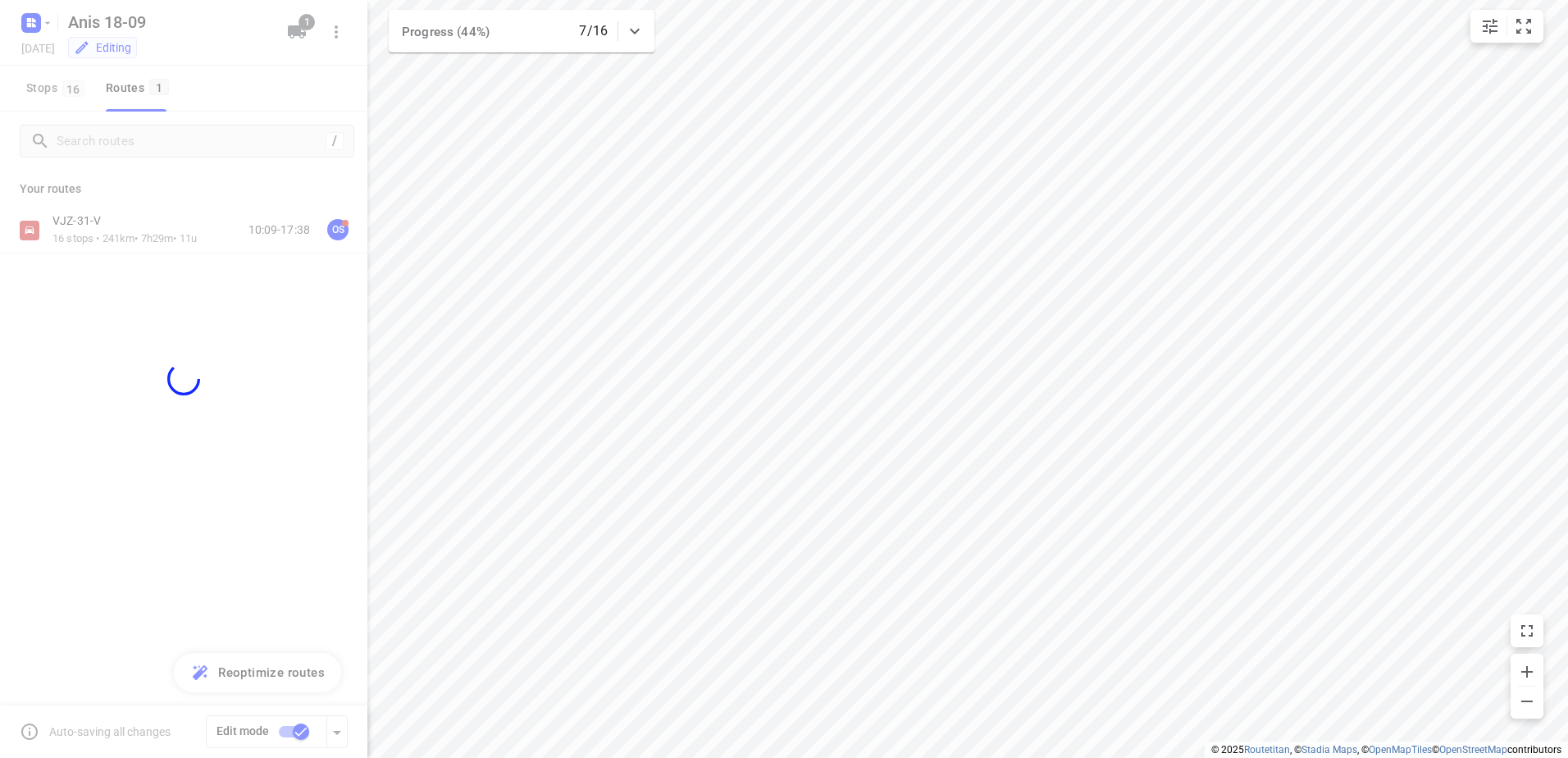
checkbox input "false"
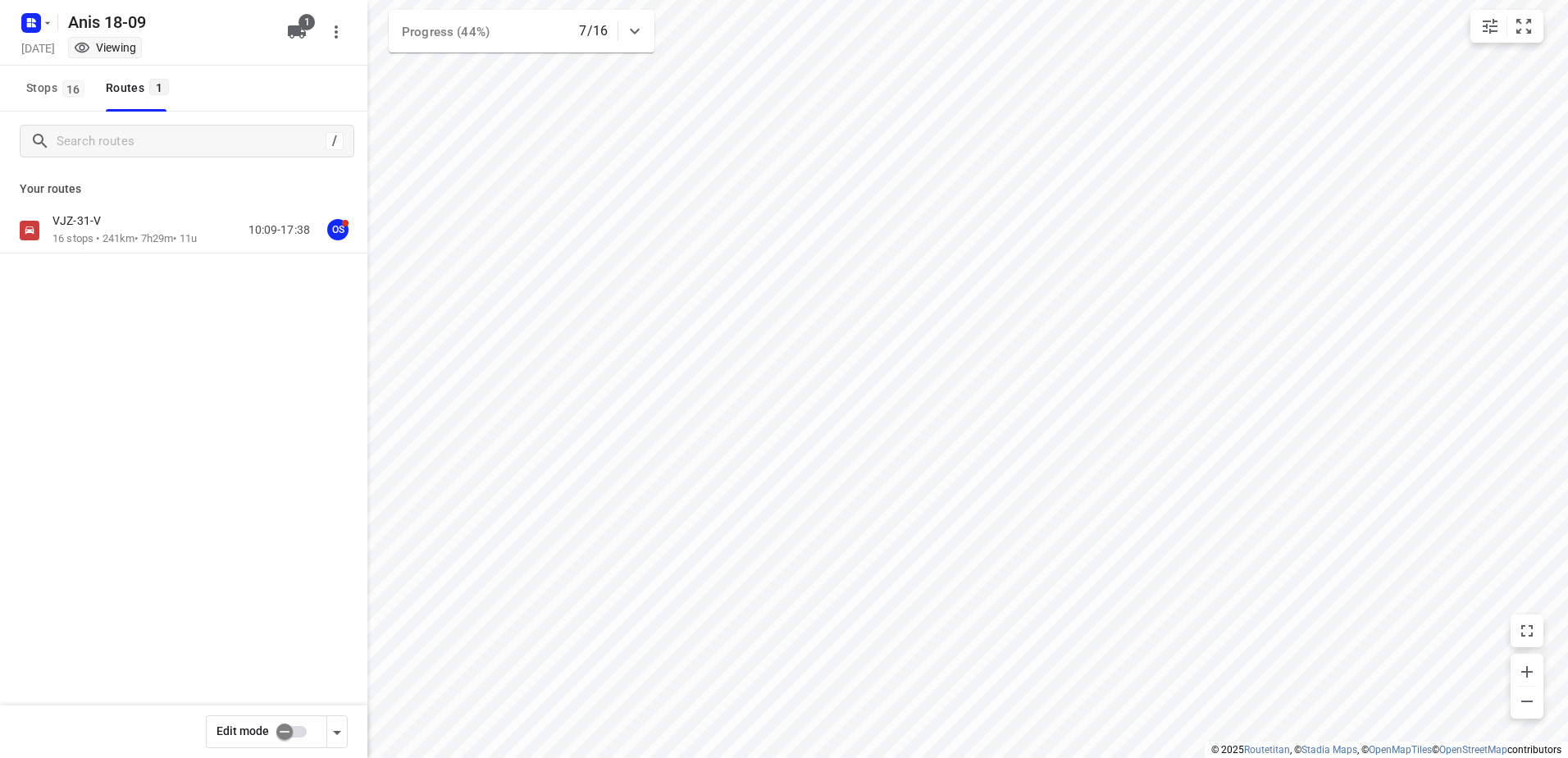
click at [142, 220] on div "VJZ-31-V" at bounding box center [125, 222] width 144 height 18
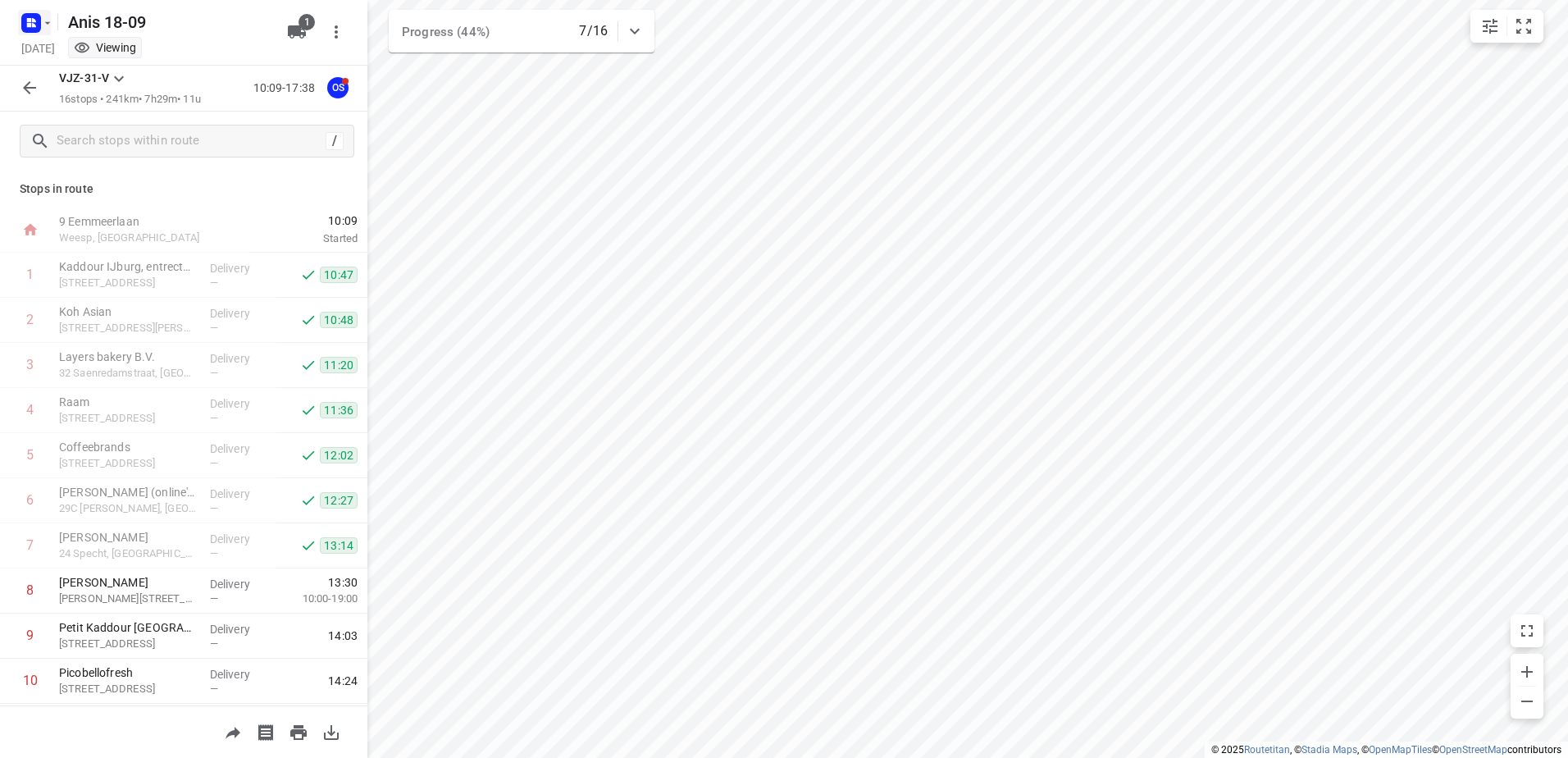
click at [29, 21] on icon "button" at bounding box center [30, 22] width 26 height 26
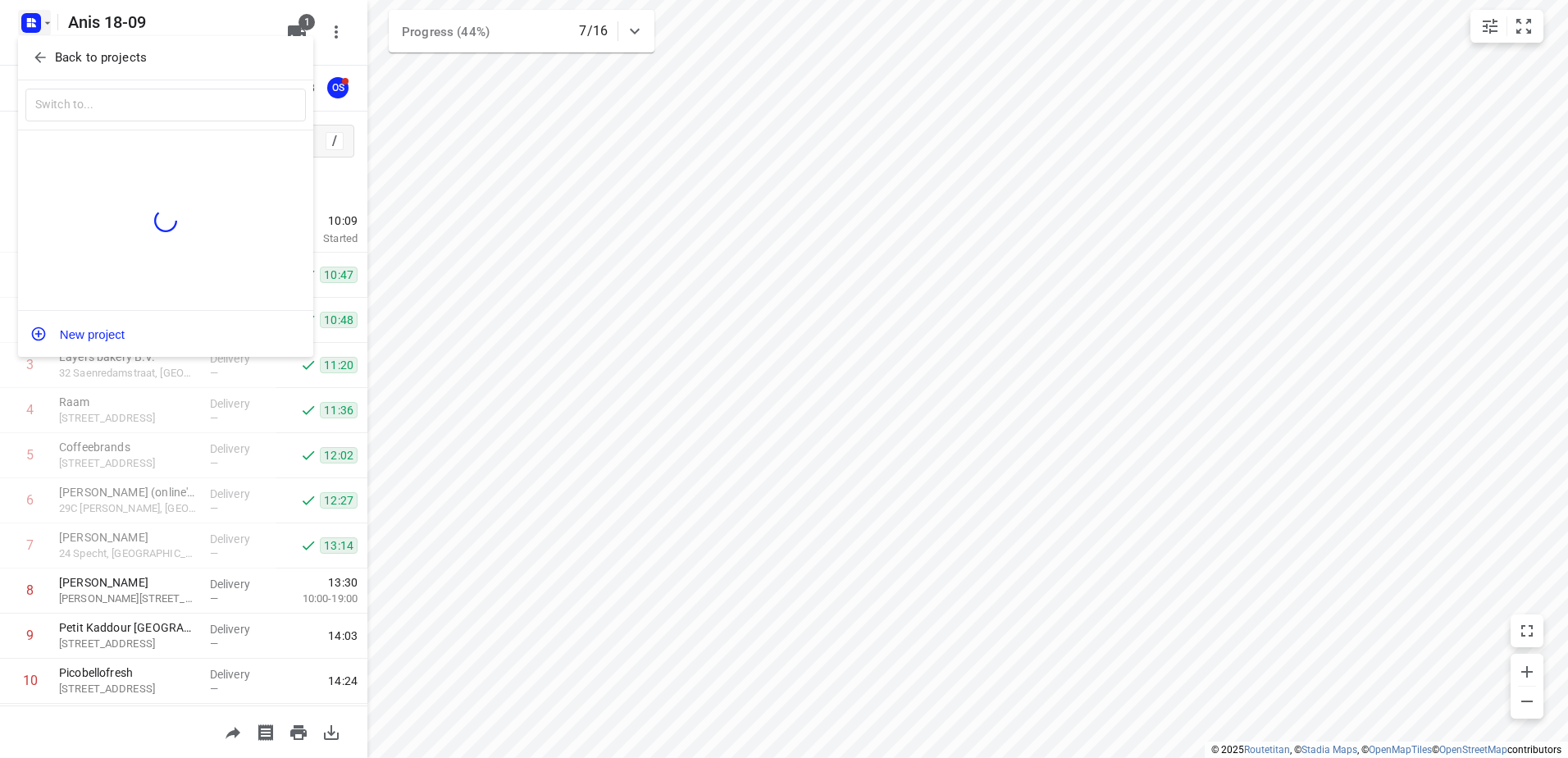
drag, startPoint x: 850, startPoint y: 198, endPoint x: 776, endPoint y: 318, distance: 141.0
click at [776, 318] on div at bounding box center [784, 379] width 1568 height 758
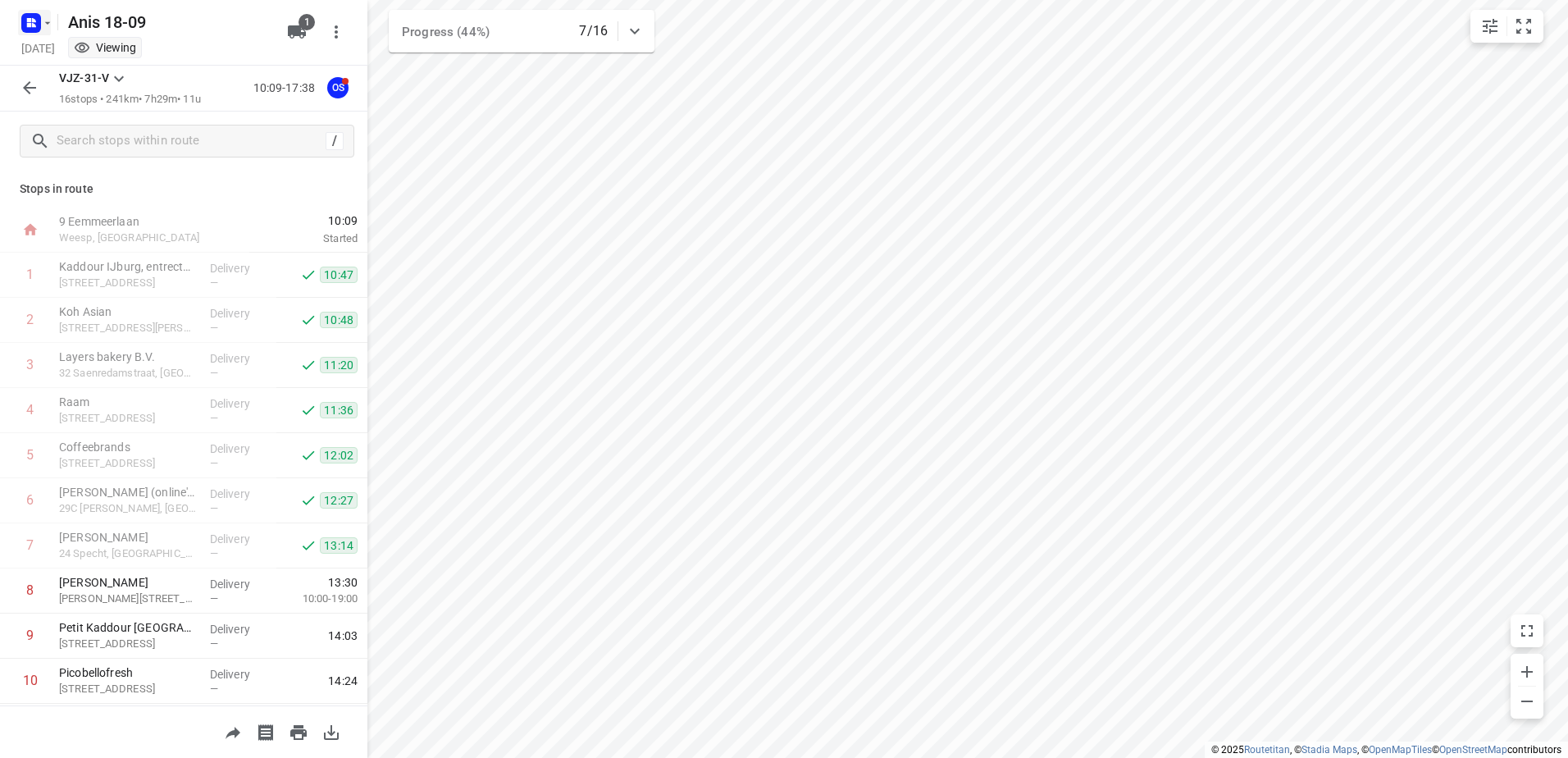
click at [44, 18] on icon "button" at bounding box center [47, 22] width 13 height 13
click at [106, 153] on div "[PERSON_NAME] 18-09" at bounding box center [127, 153] width 189 height 13
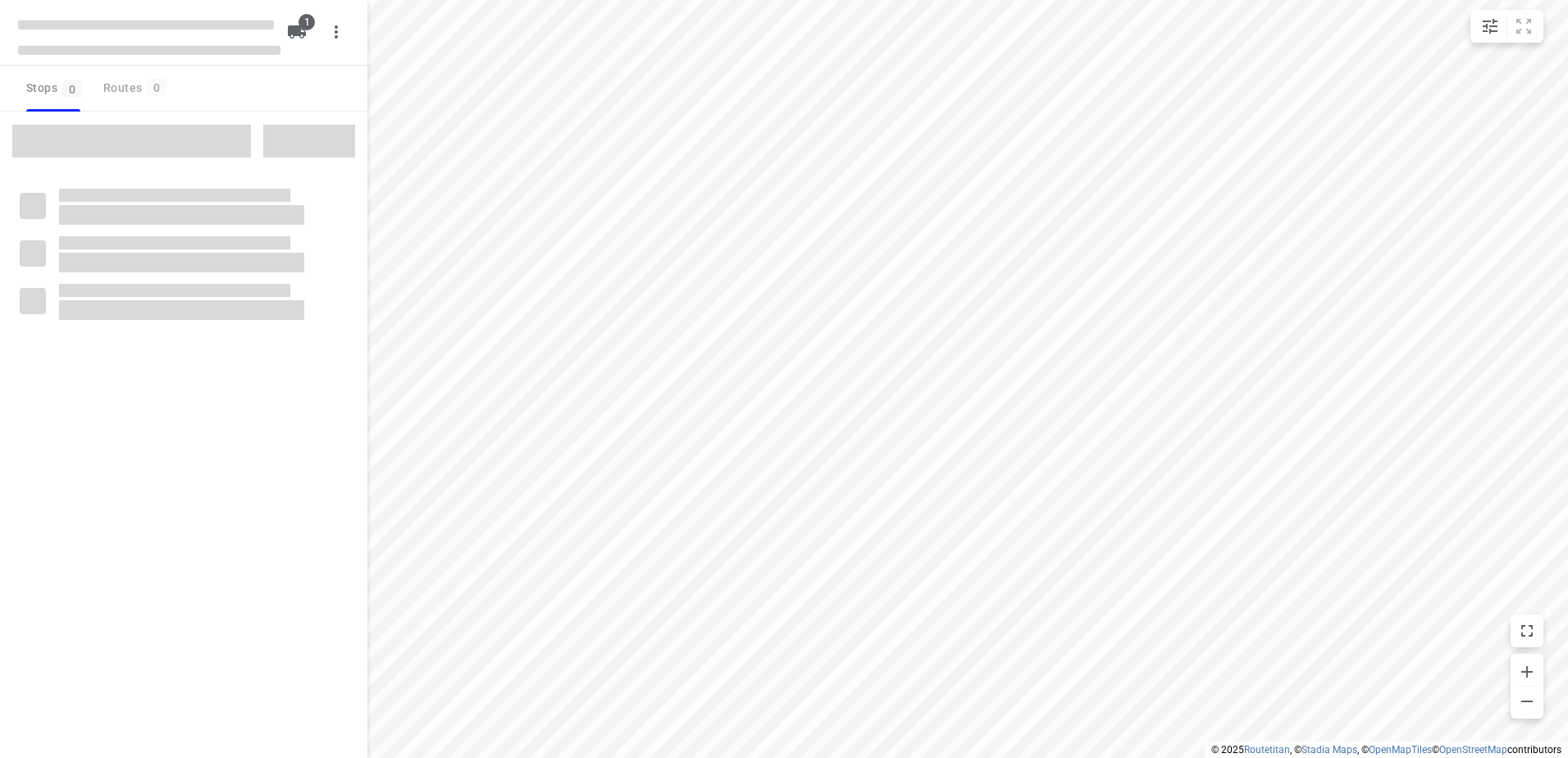
type input "distance"
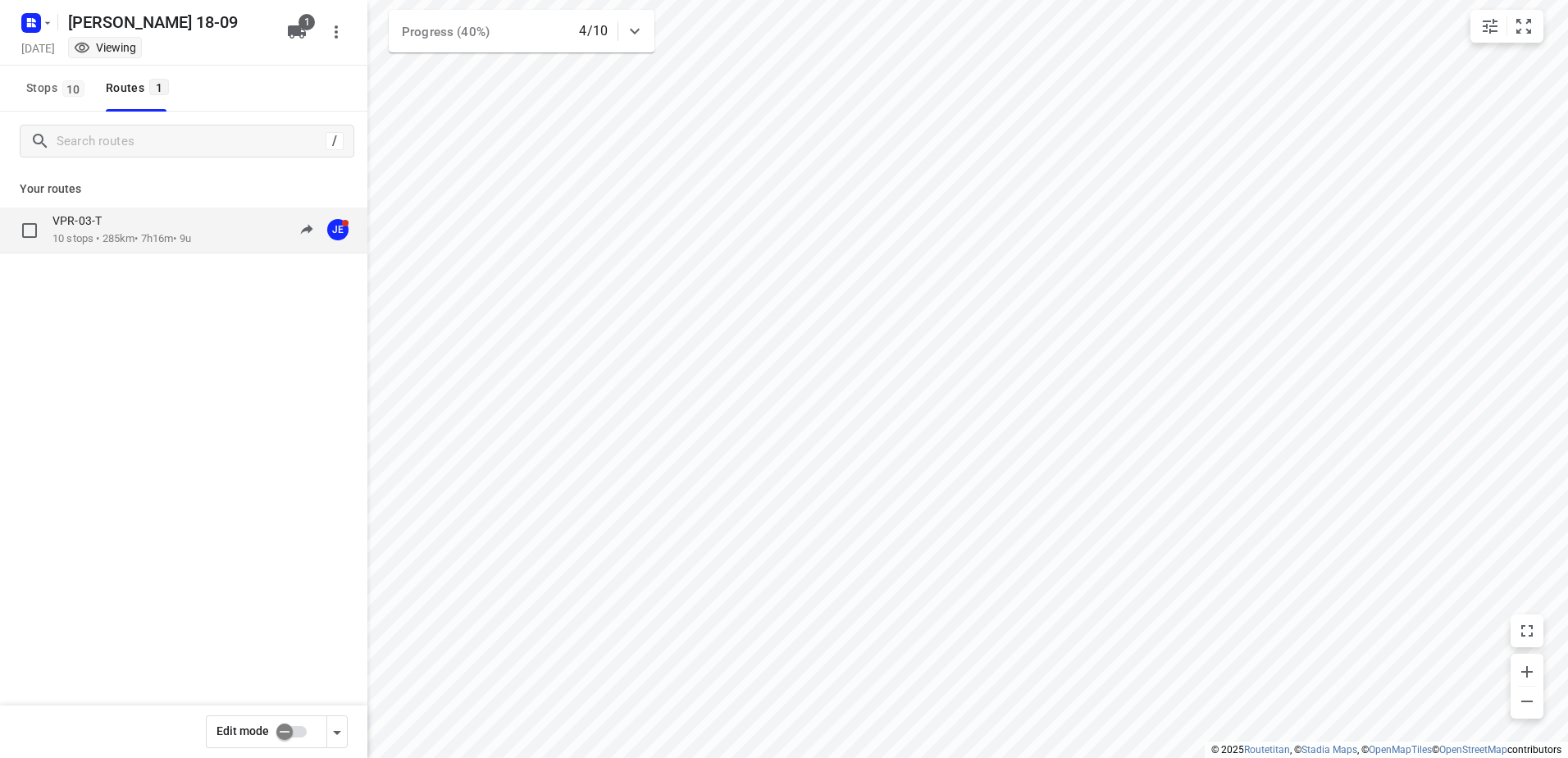
click at [144, 224] on div "VPR-03-T" at bounding box center [122, 222] width 139 height 18
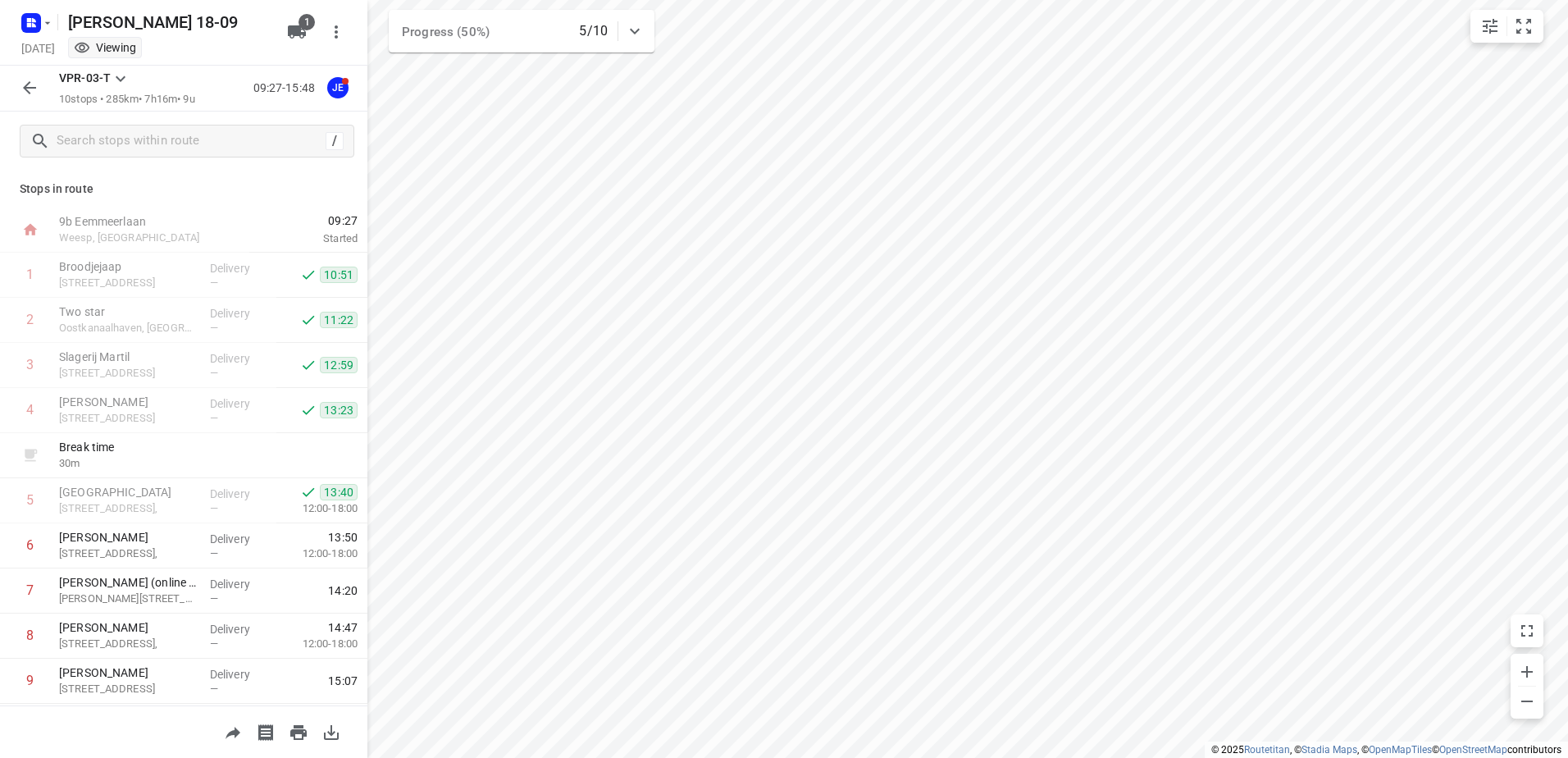
click at [37, 94] on icon "button" at bounding box center [29, 87] width 20 height 20
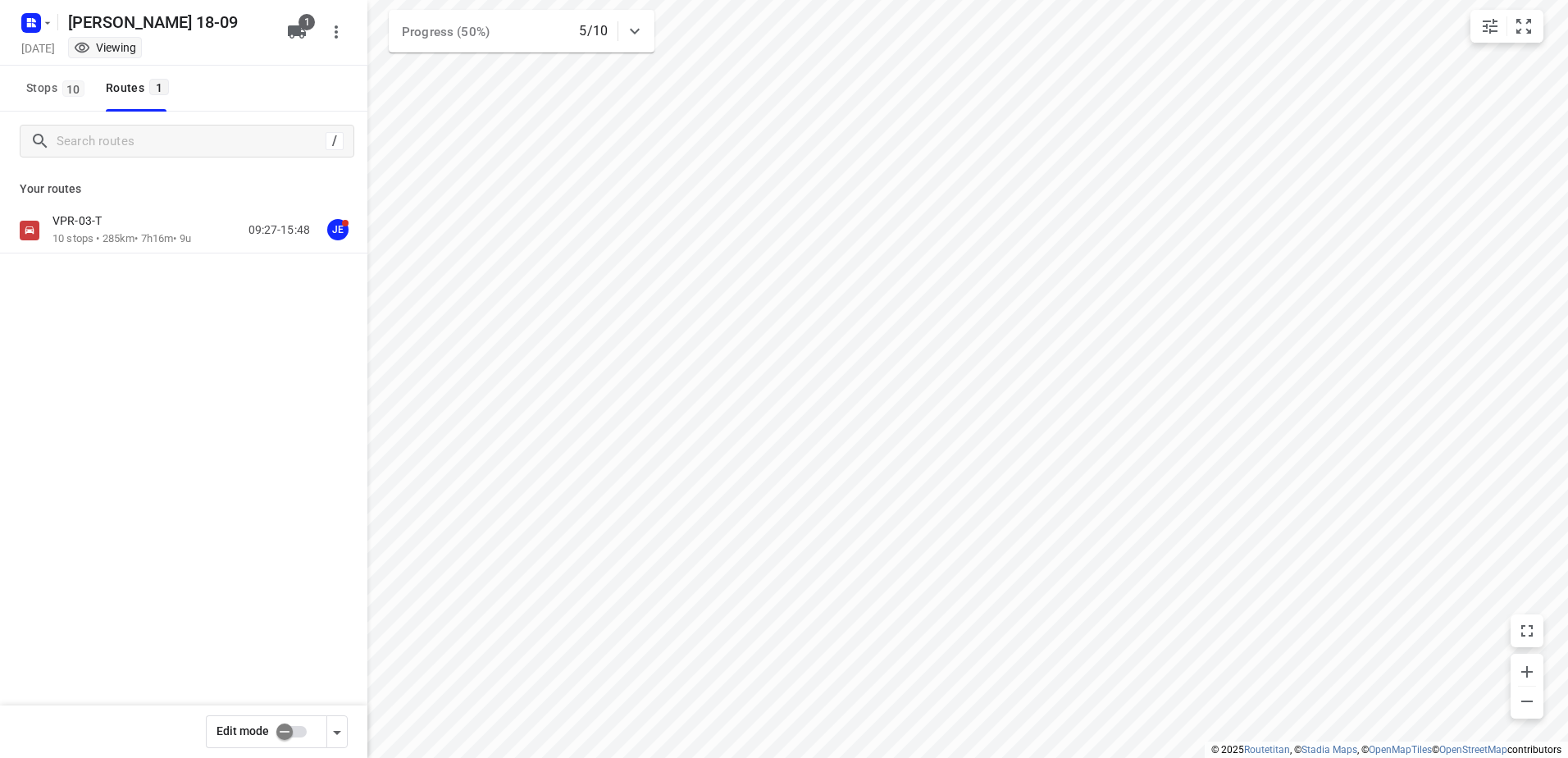
click at [292, 725] on input "checkbox" at bounding box center [284, 731] width 94 height 31
checkbox input "true"
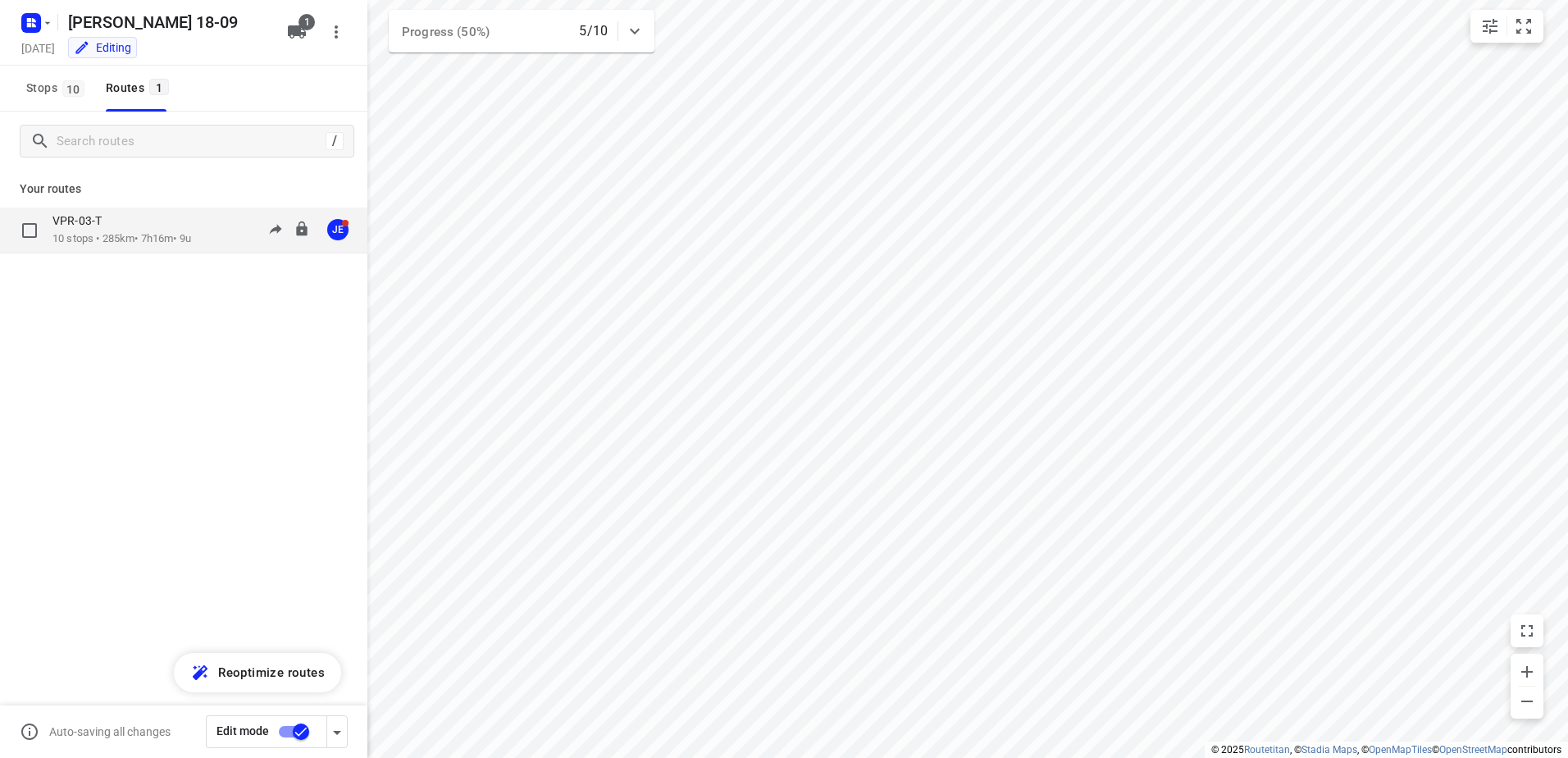
click at [125, 235] on p "10 stops • 285km • 7h16m • 9u" at bounding box center [122, 238] width 139 height 15
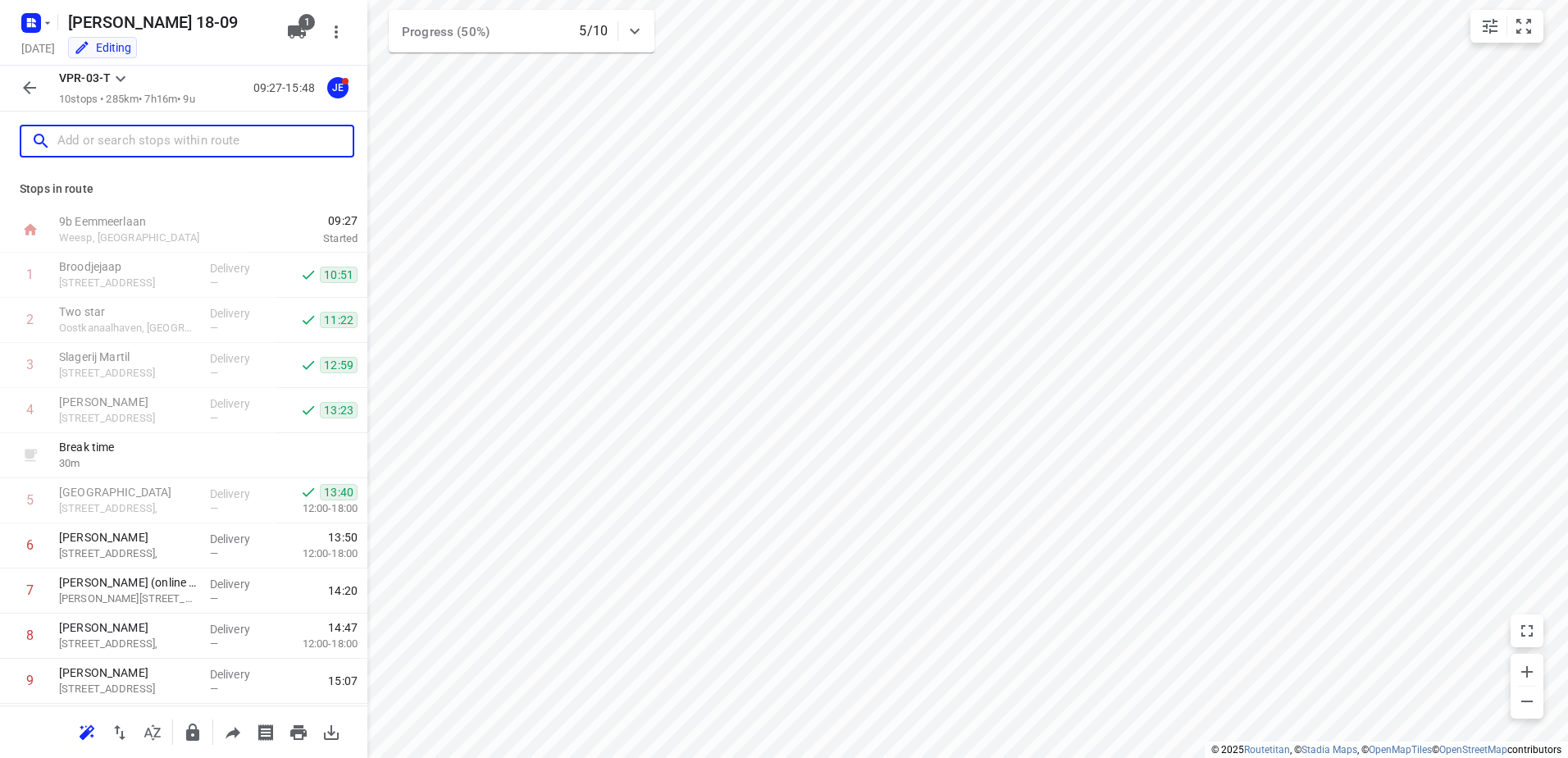
click at [163, 128] on div at bounding box center [186, 141] width 334 height 33
paste input "[STREET_ADDRESS]"
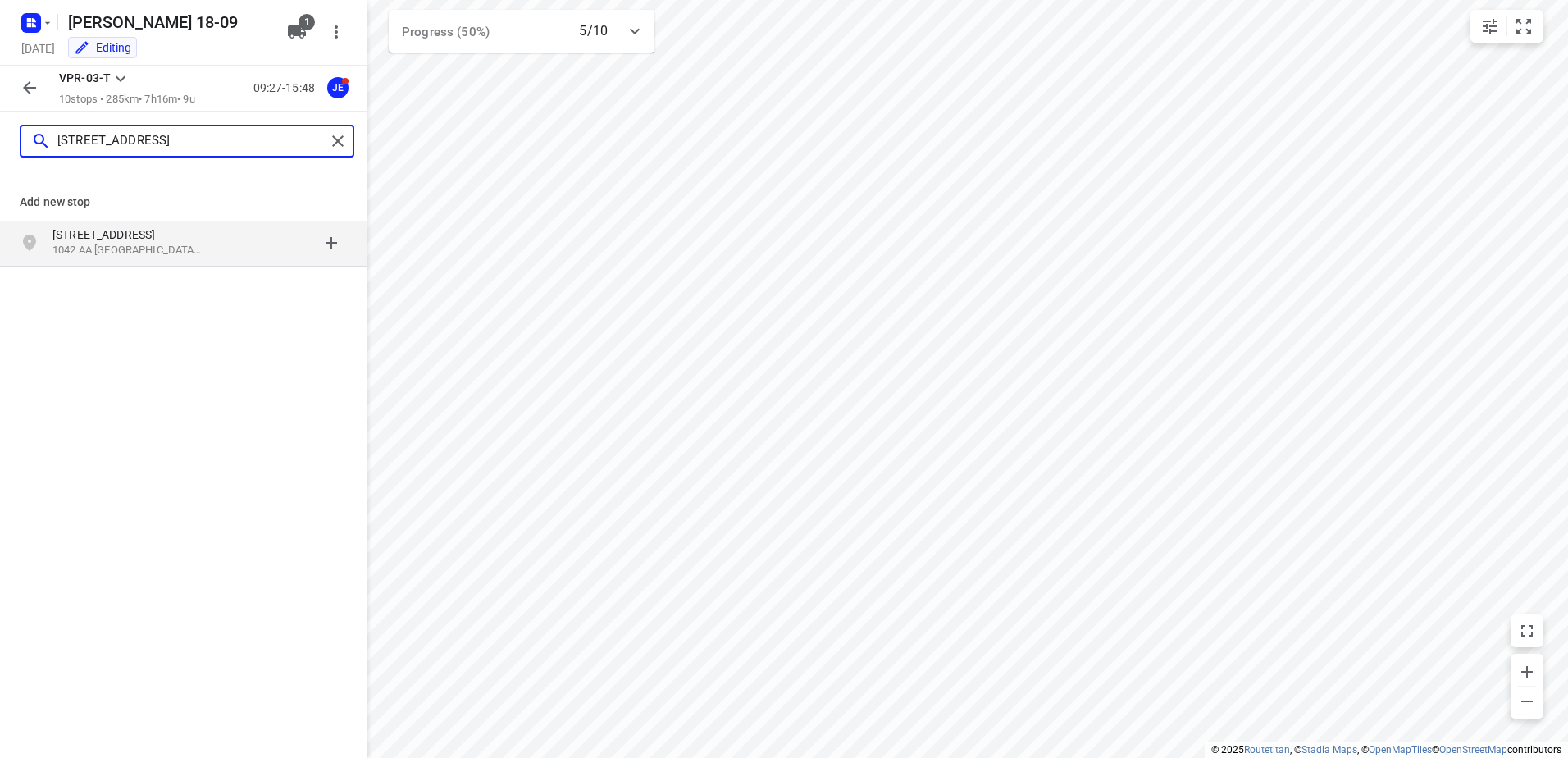
type input "[STREET_ADDRESS]"
click at [139, 227] on p "[STREET_ADDRESS]" at bounding box center [127, 235] width 151 height 16
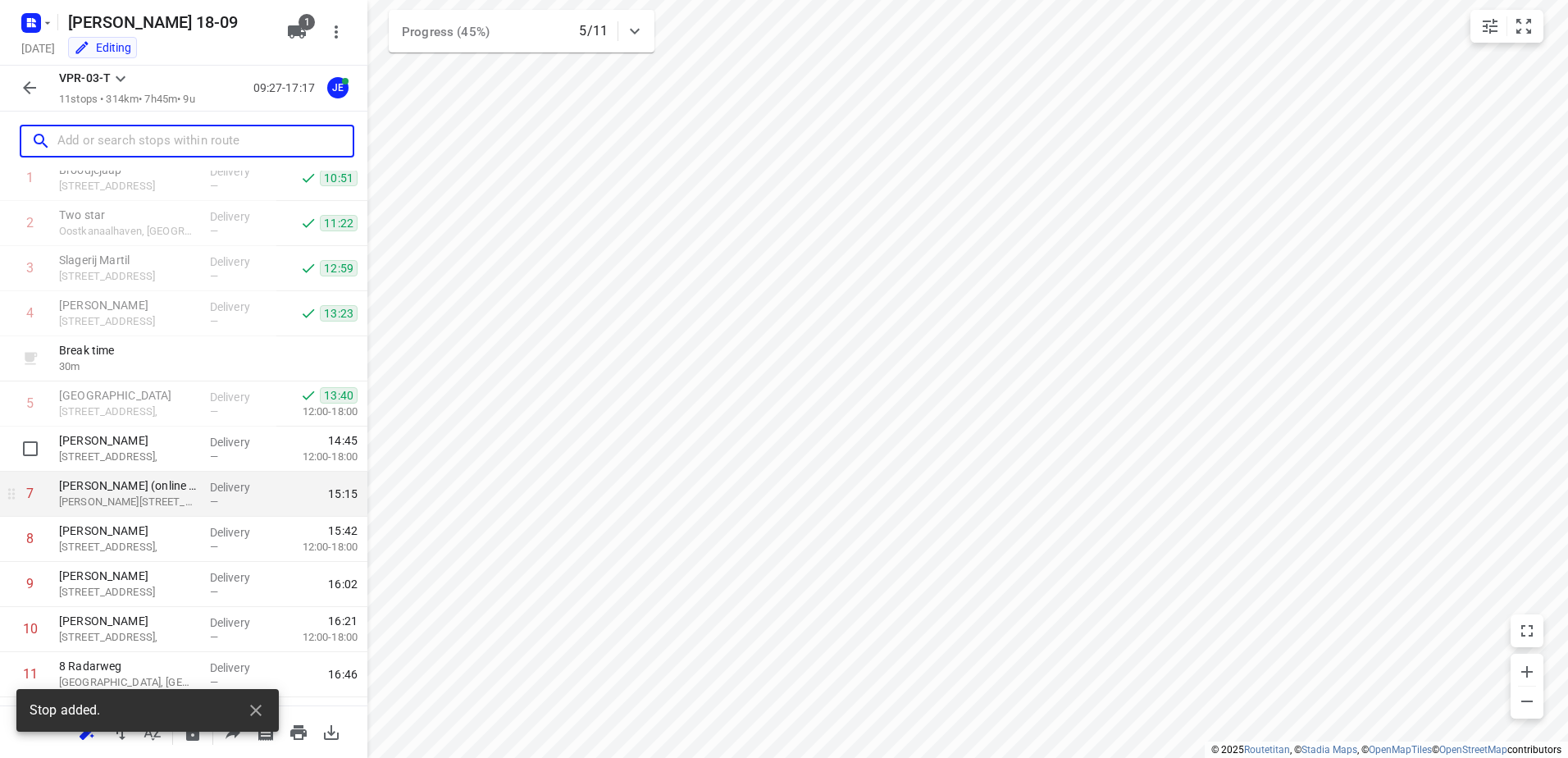
scroll to position [134, 0]
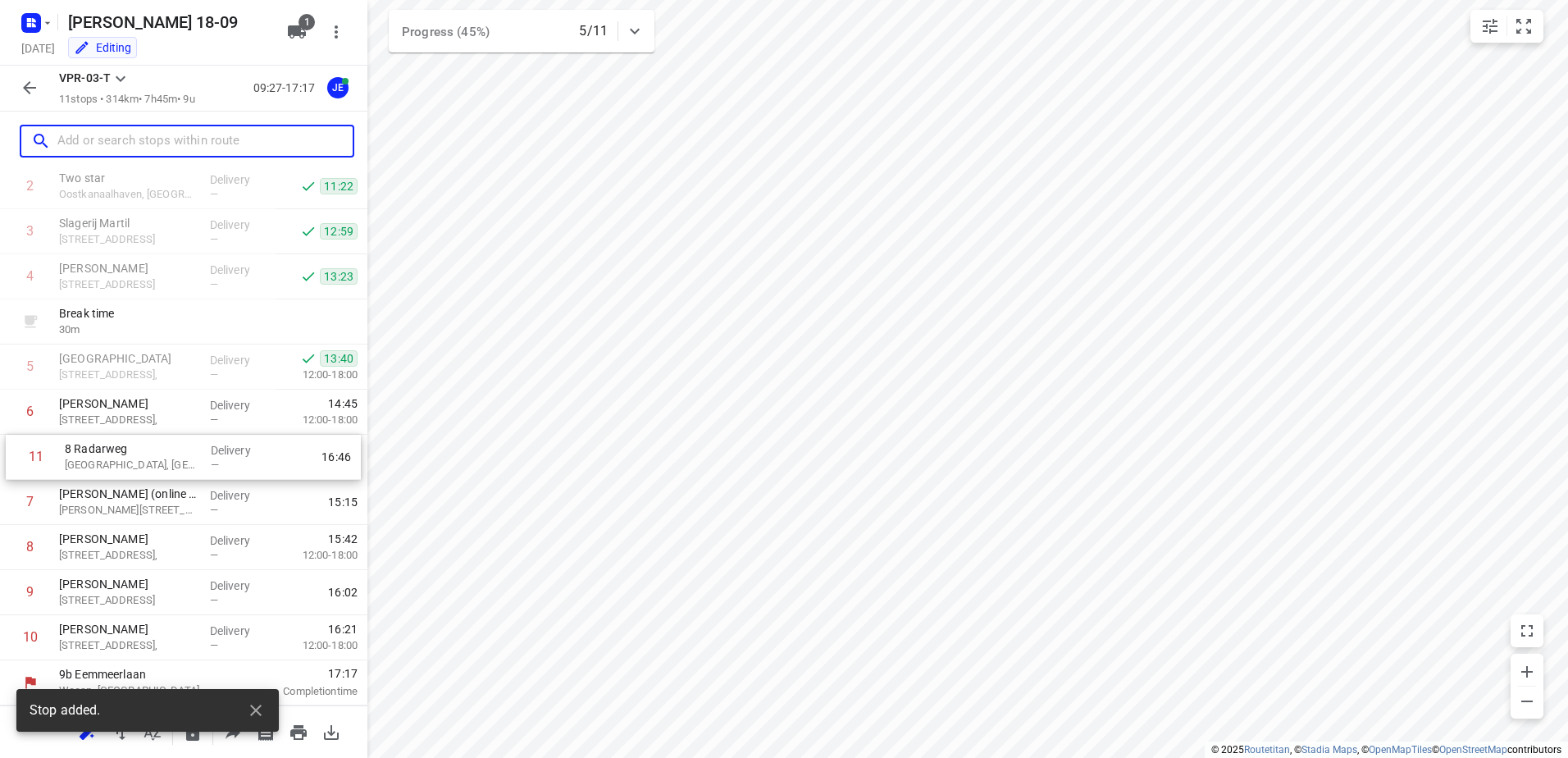
drag, startPoint x: 139, startPoint y: 631, endPoint x: 147, endPoint y: 408, distance: 223.1
click at [147, 408] on div "1 Broodjejaap 36 Hoefbladlaan, [GEOGRAPHIC_DATA] Delivery — 10:51 2 Two star [G…" at bounding box center [184, 389] width 367 height 541
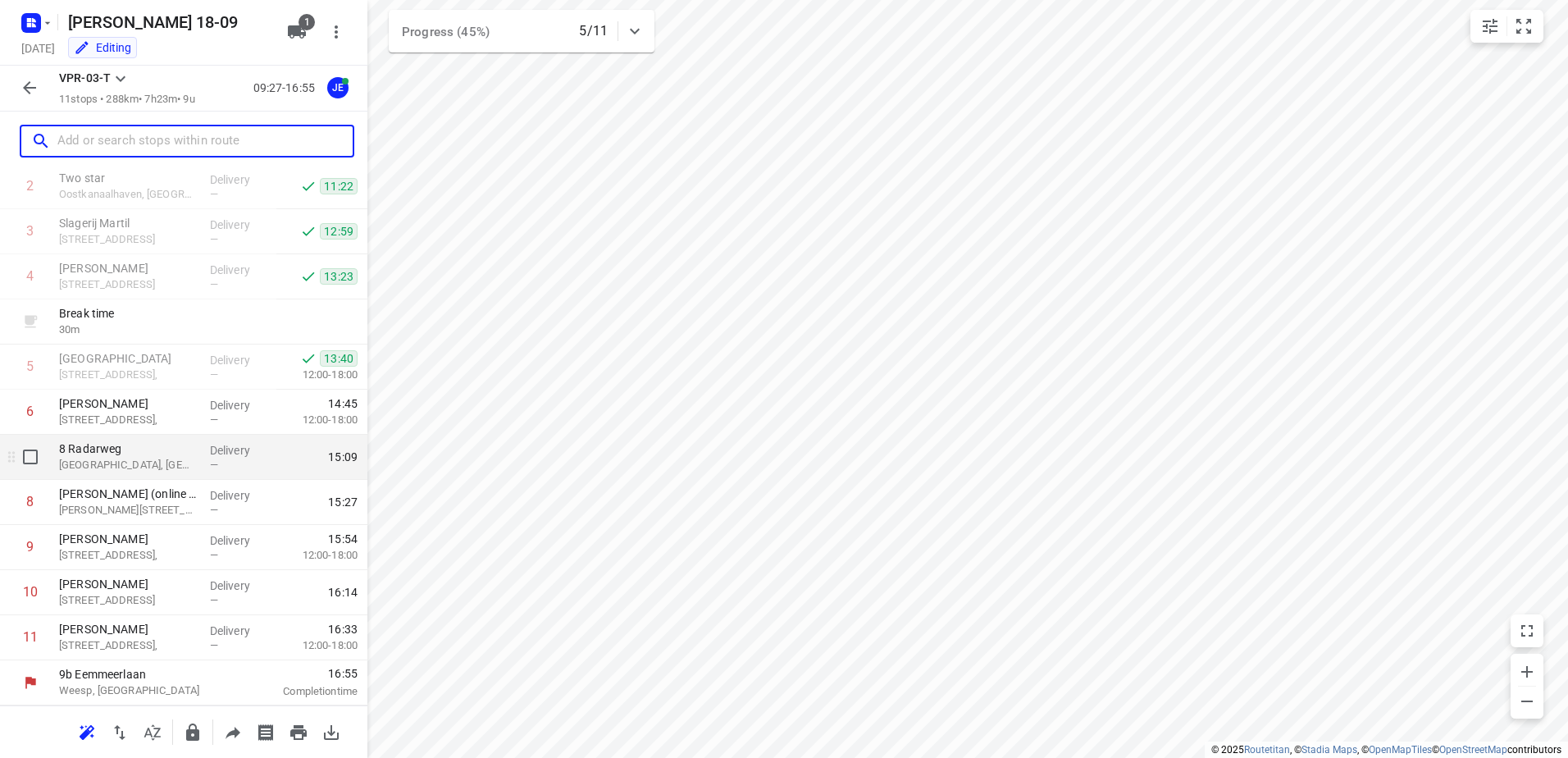
click at [147, 468] on p "[GEOGRAPHIC_DATA], [GEOGRAPHIC_DATA]" at bounding box center [127, 466] width 138 height 16
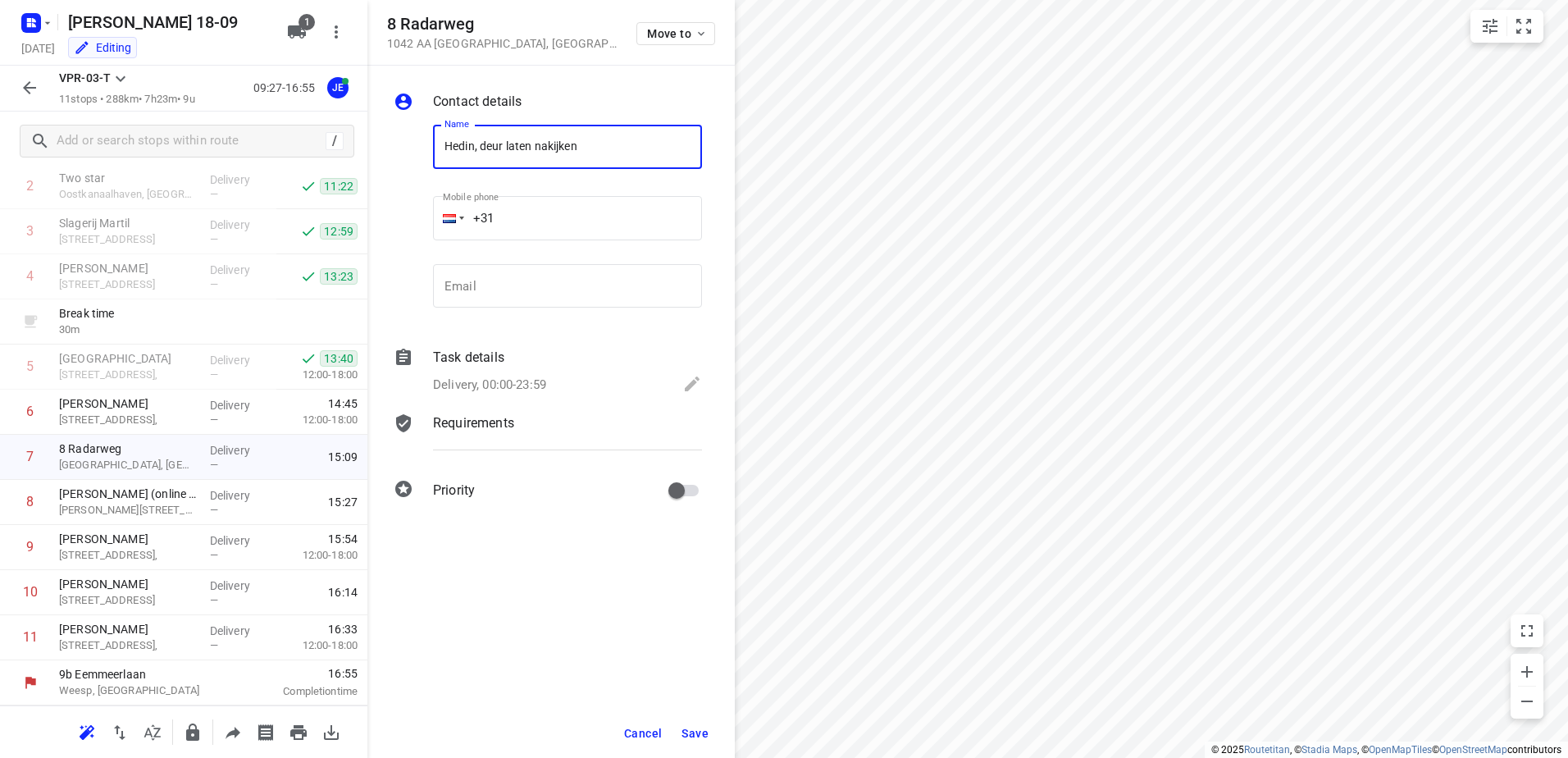
type input "Hedin, deur laten nakijken"
click at [556, 375] on div "Delivery, 00:00-23:59" at bounding box center [568, 386] width 269 height 23
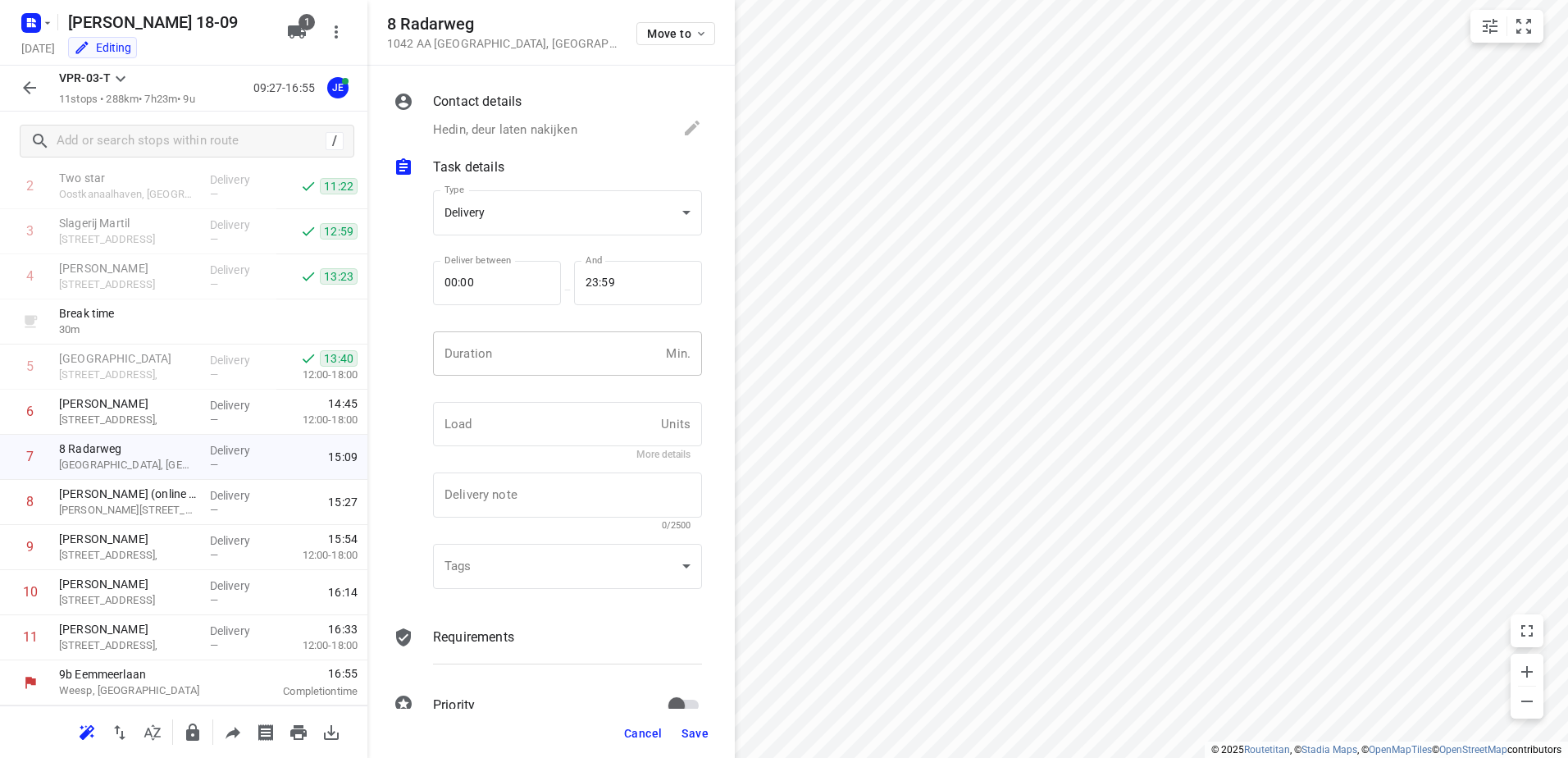
click at [541, 346] on input "number" at bounding box center [546, 354] width 226 height 45
type input "15"
click at [687, 721] on button "Save" at bounding box center [694, 733] width 40 height 29
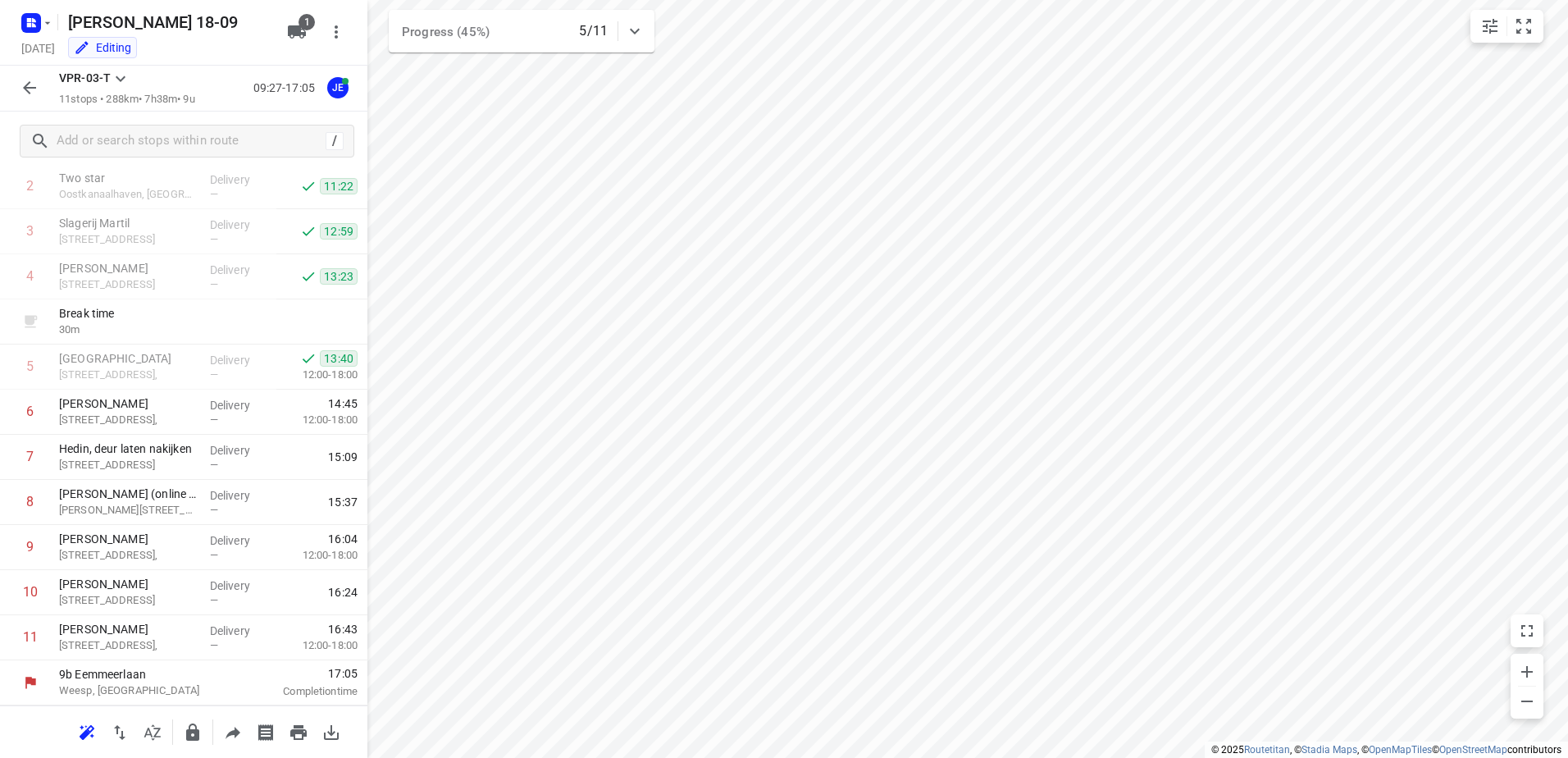
click at [22, 67] on div "VPR-03-T 11 stops • 288km • 7h38m • 9u 09:27-17:05 JE" at bounding box center [184, 89] width 367 height 46
click at [23, 71] on div "VPR-03-T 11 stops • 288km • 7h38m • 9u 09:27-17:05 JE" at bounding box center [184, 89] width 367 height 46
click at [23, 83] on button "button" at bounding box center [29, 87] width 33 height 33
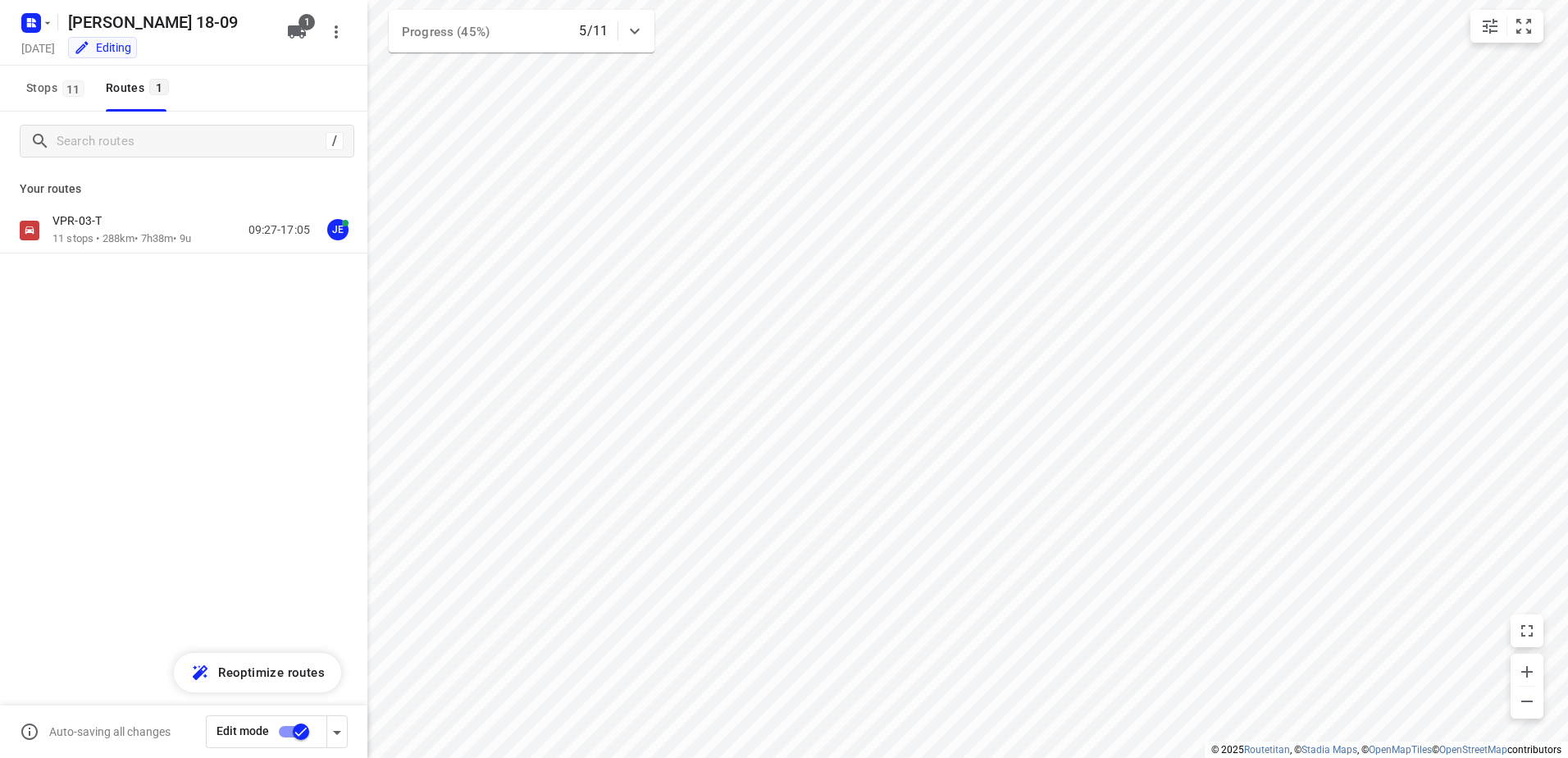
click at [303, 723] on input "checkbox" at bounding box center [300, 731] width 94 height 31
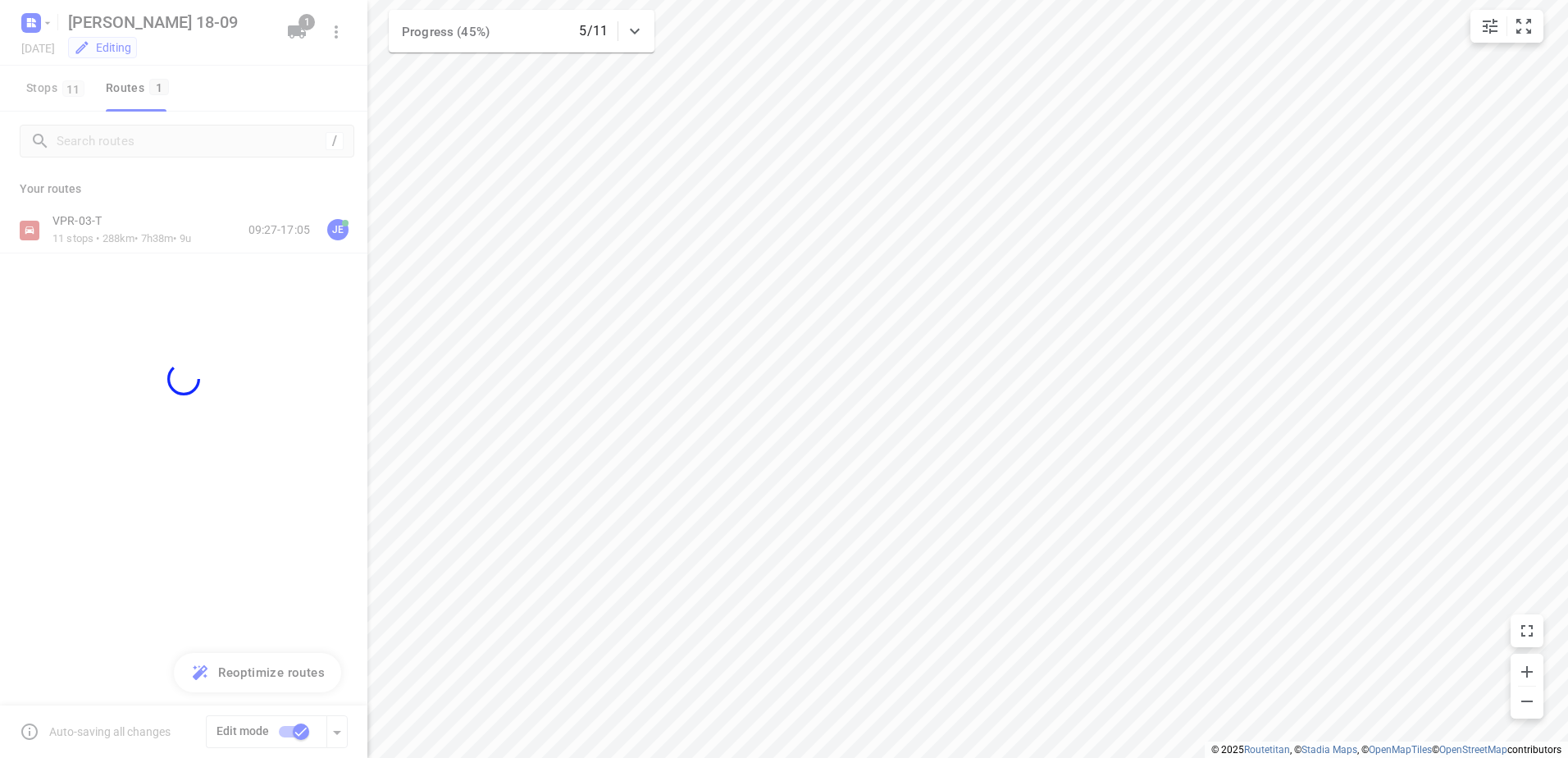
checkbox input "false"
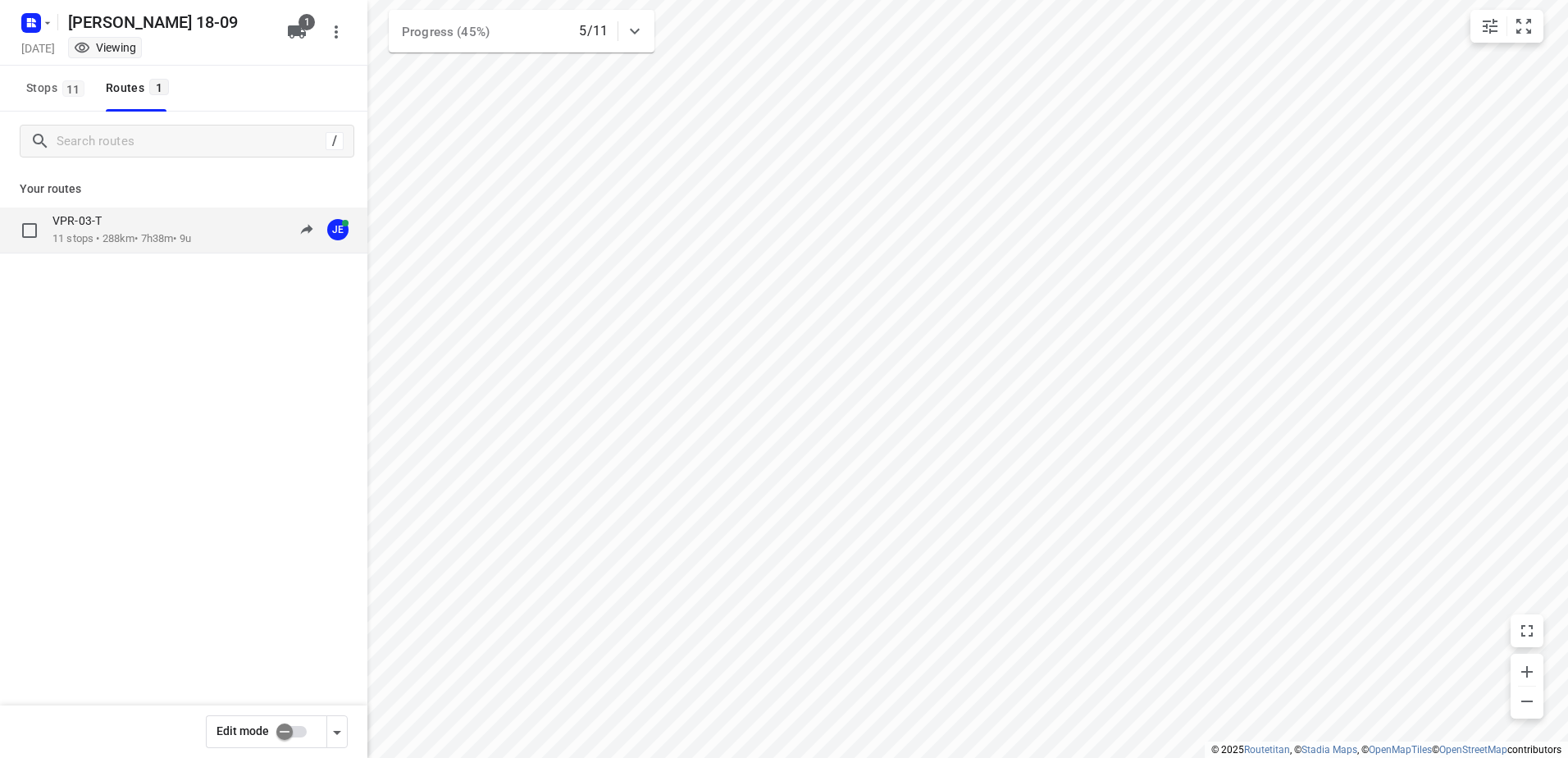
click at [149, 230] on div "VPR-03-T" at bounding box center [122, 222] width 139 height 18
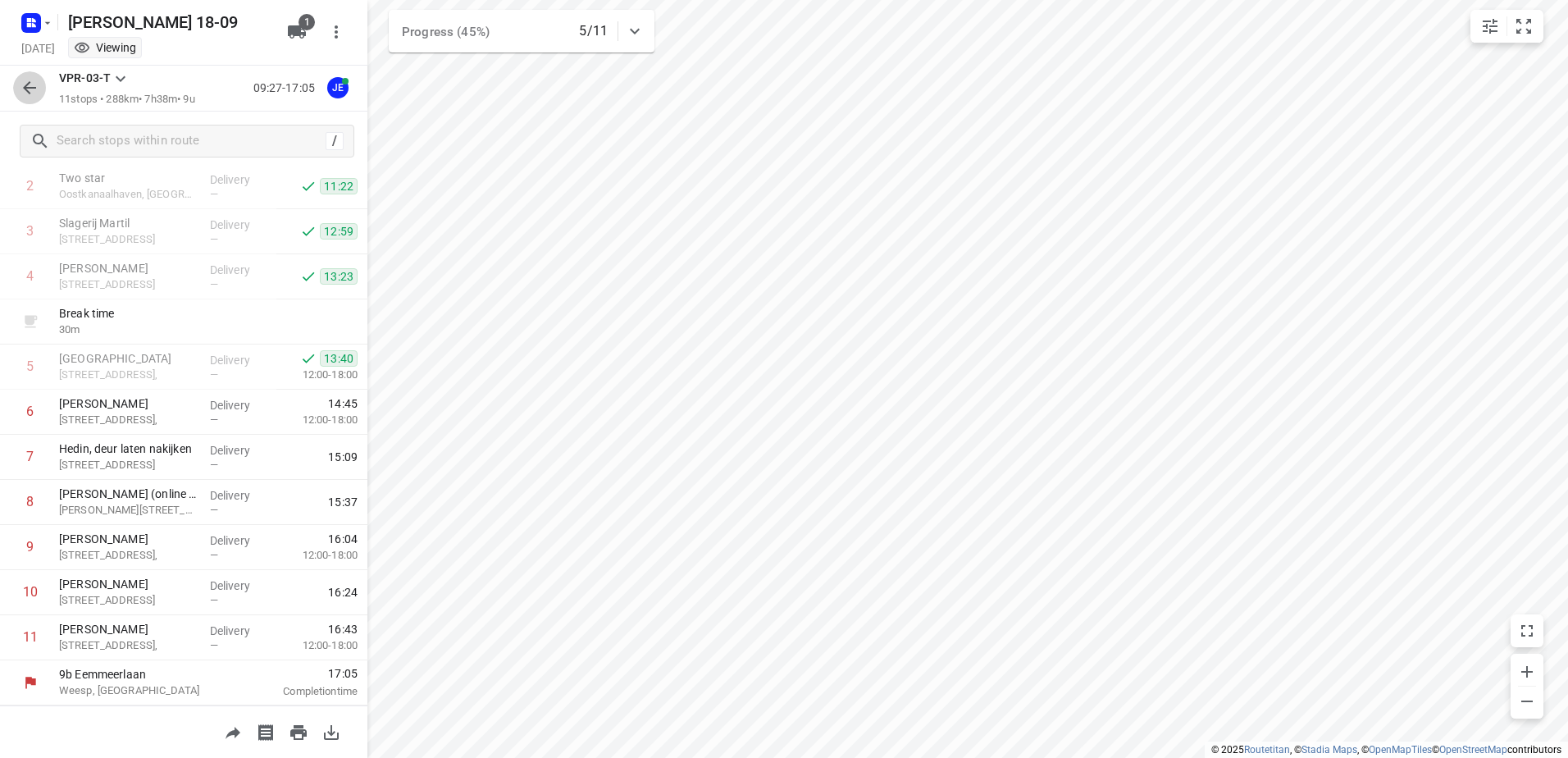
click at [29, 90] on icon "button" at bounding box center [29, 87] width 20 height 20
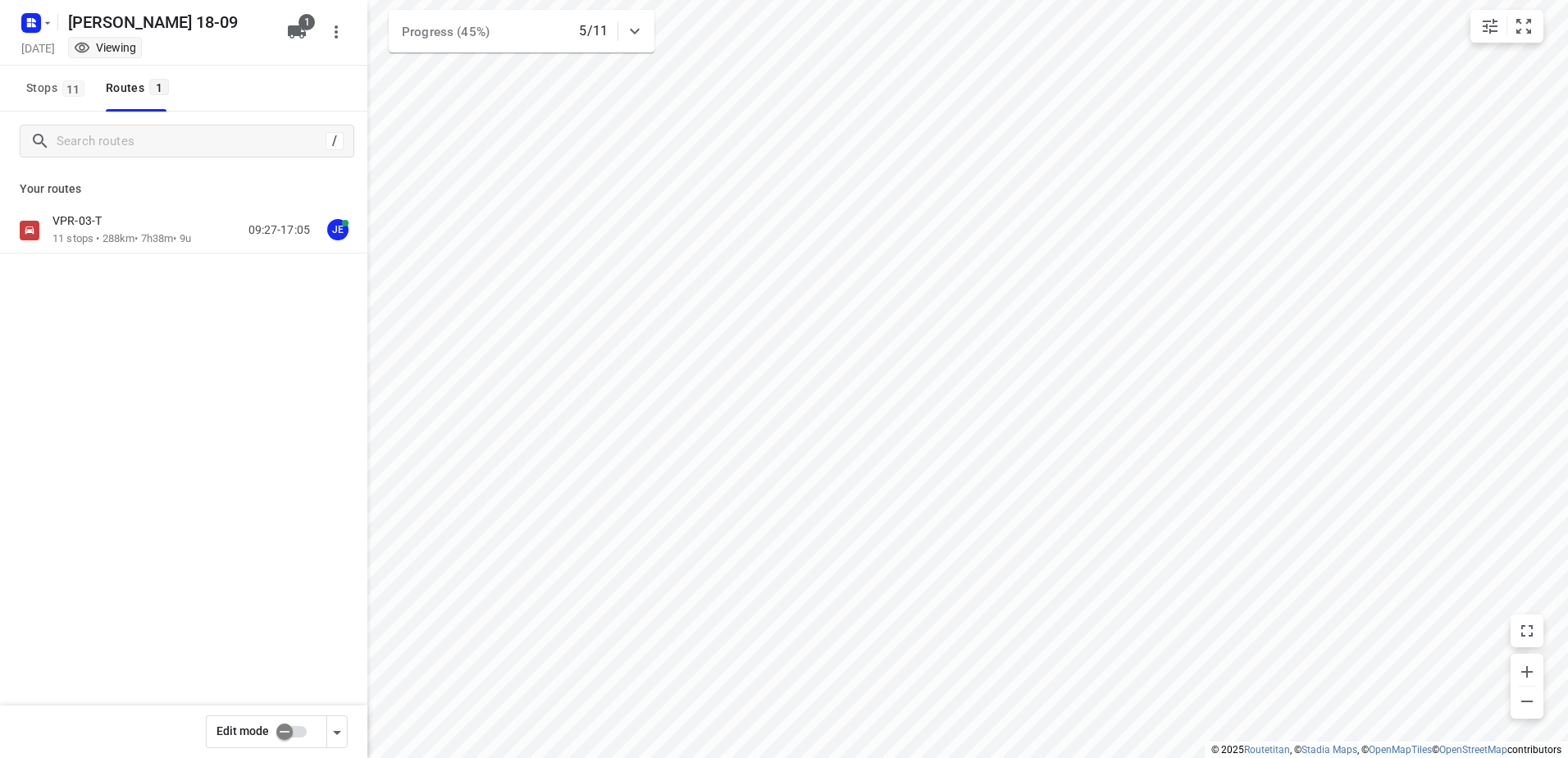
click at [25, 1] on div "[PERSON_NAME] 18-09 [DATE] Viewing 1" at bounding box center [184, 33] width 367 height 66
click at [39, 21] on rect "button" at bounding box center [31, 23] width 20 height 20
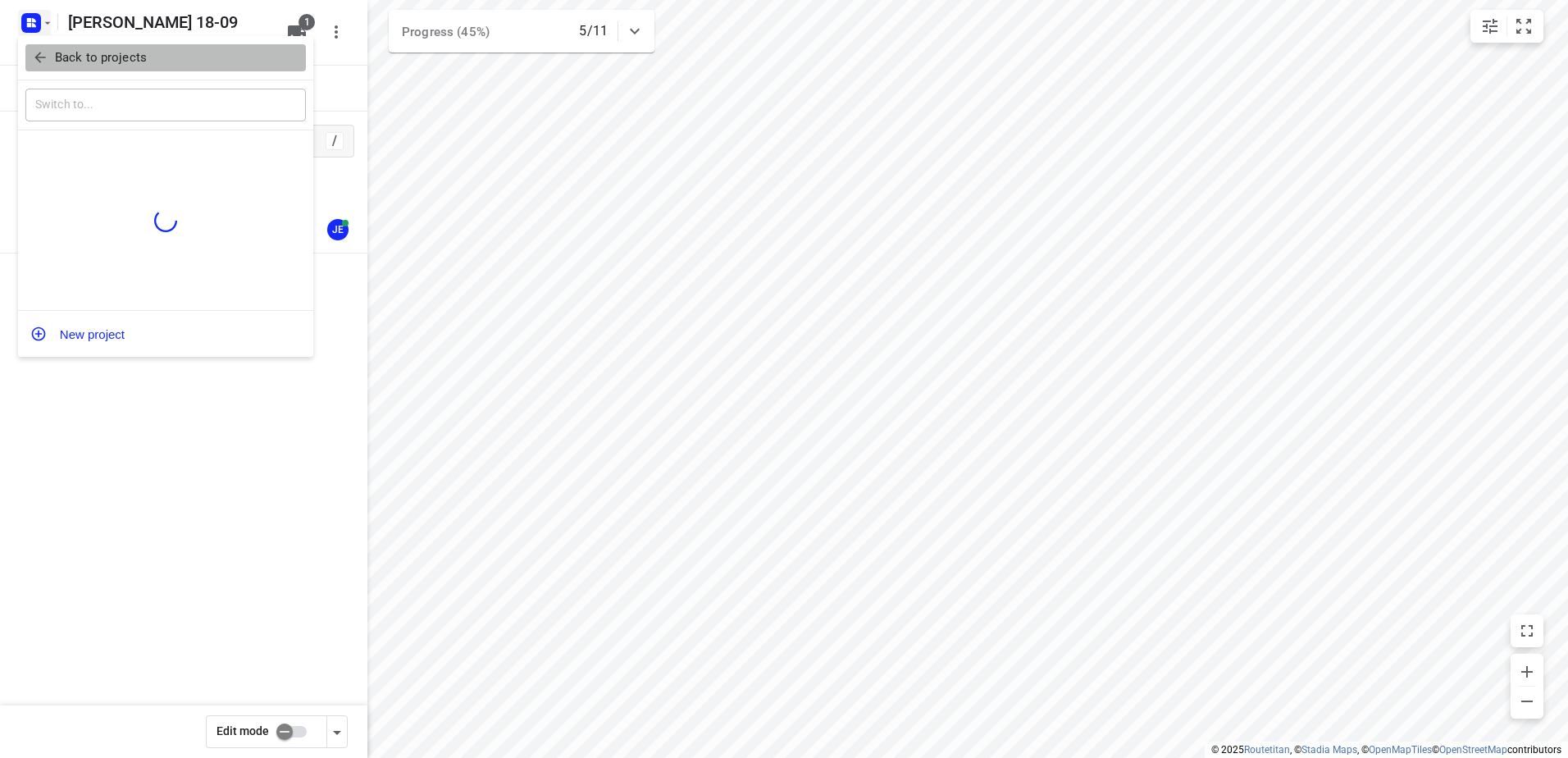
click at [154, 57] on span "Back to projects" at bounding box center [166, 57] width 267 height 19
